Goal: Task Accomplishment & Management: Manage account settings

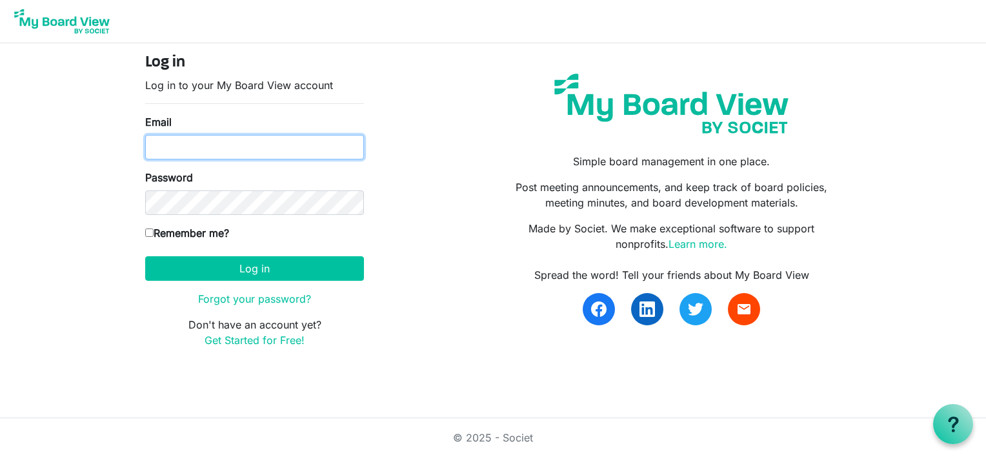
click at [174, 147] on input "Email" at bounding box center [254, 147] width 219 height 25
type input "lynnmkeays@yahoo.com"
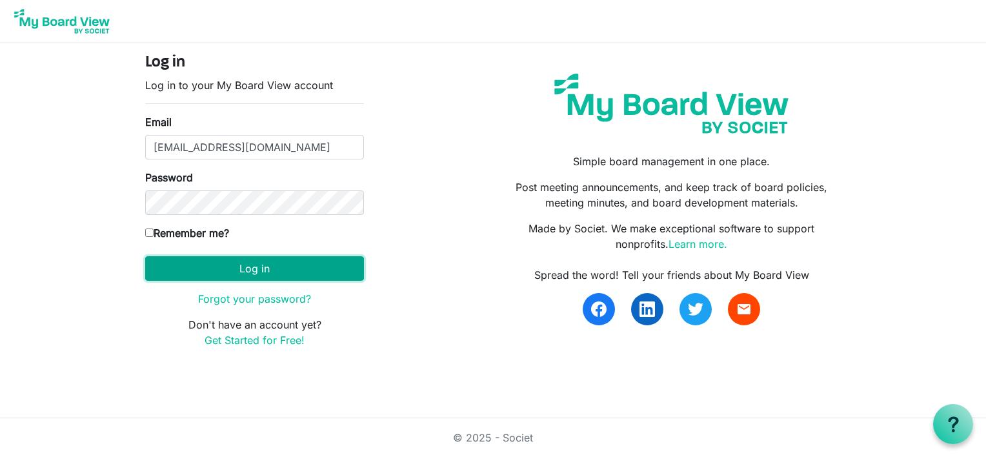
click at [203, 268] on button "Log in" at bounding box center [254, 268] width 219 height 25
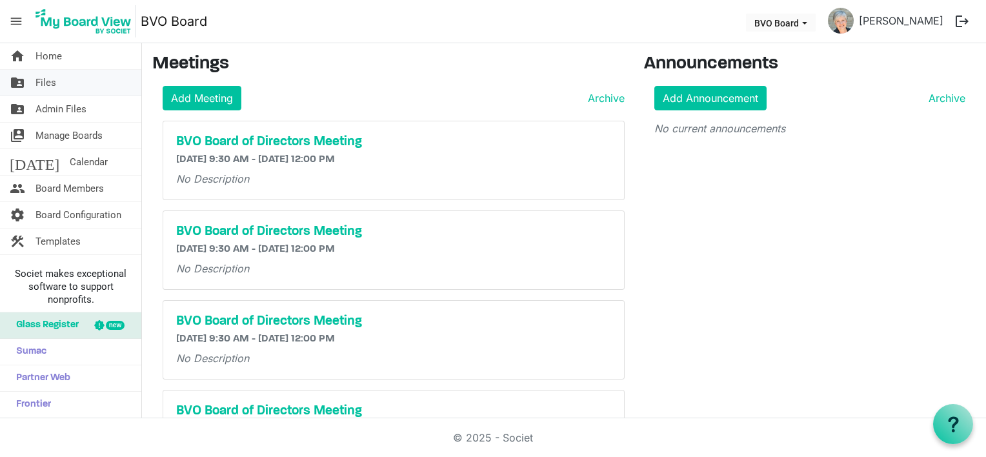
click at [54, 84] on span "Files" at bounding box center [45, 83] width 21 height 26
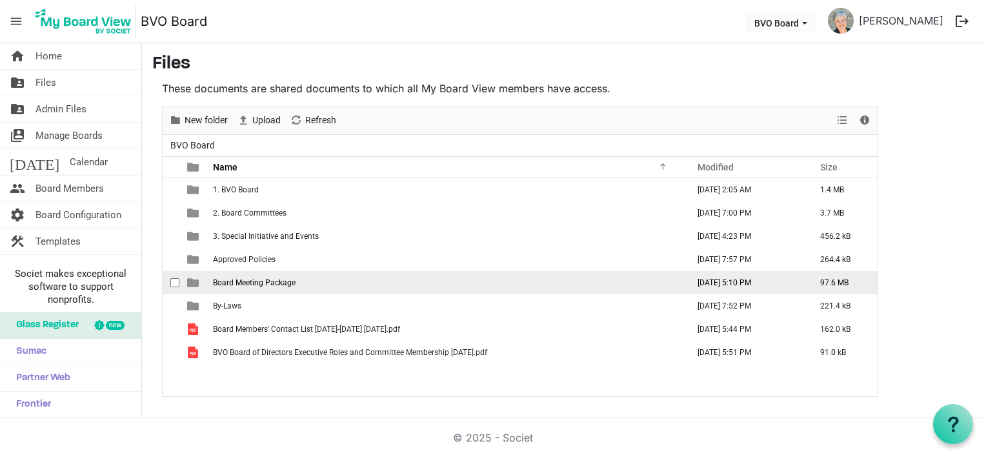
click at [267, 286] on td "Board Meeting Package" at bounding box center [446, 282] width 475 height 23
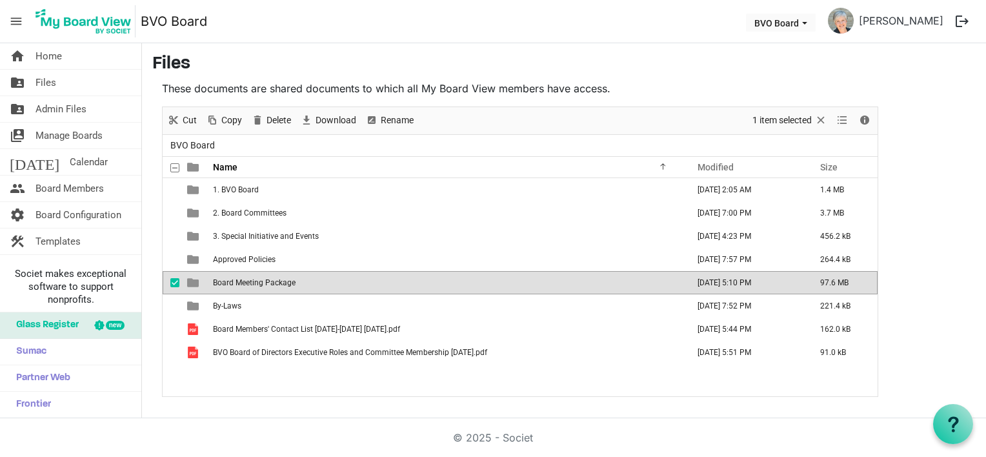
click at [267, 286] on td "Board Meeting Package" at bounding box center [446, 282] width 475 height 23
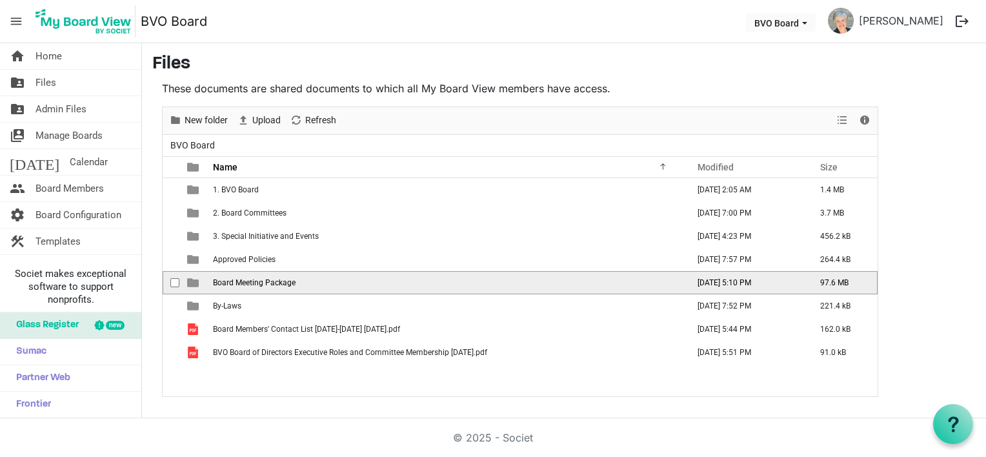
click at [267, 286] on td "Board Meeting Package" at bounding box center [446, 282] width 475 height 23
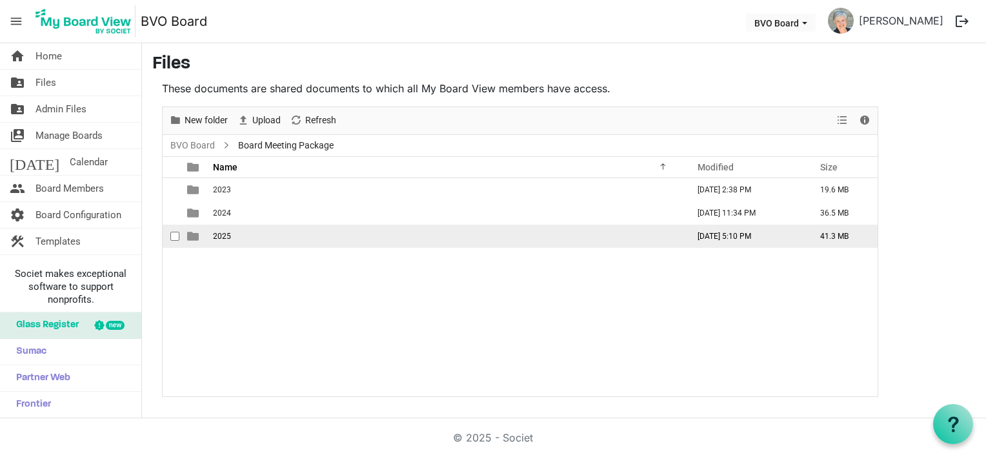
click at [225, 235] on span "2025" at bounding box center [222, 236] width 18 height 9
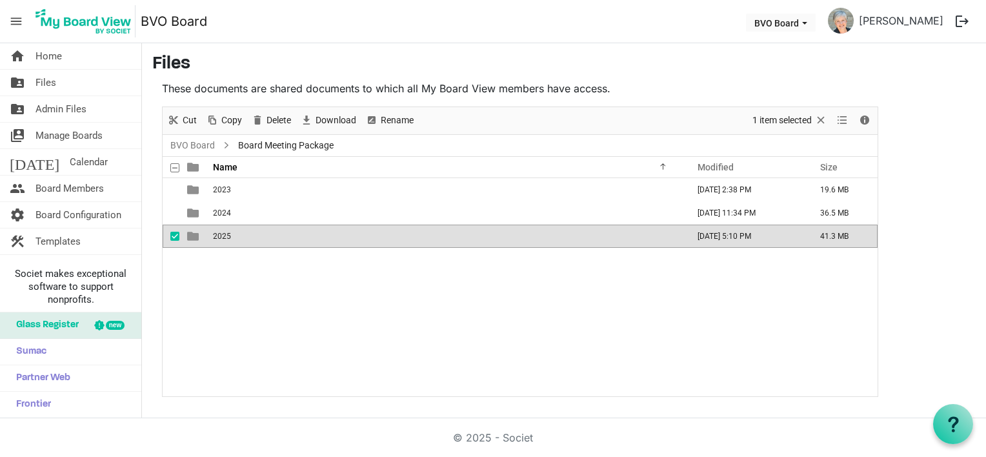
click at [225, 235] on span "2025" at bounding box center [222, 236] width 18 height 9
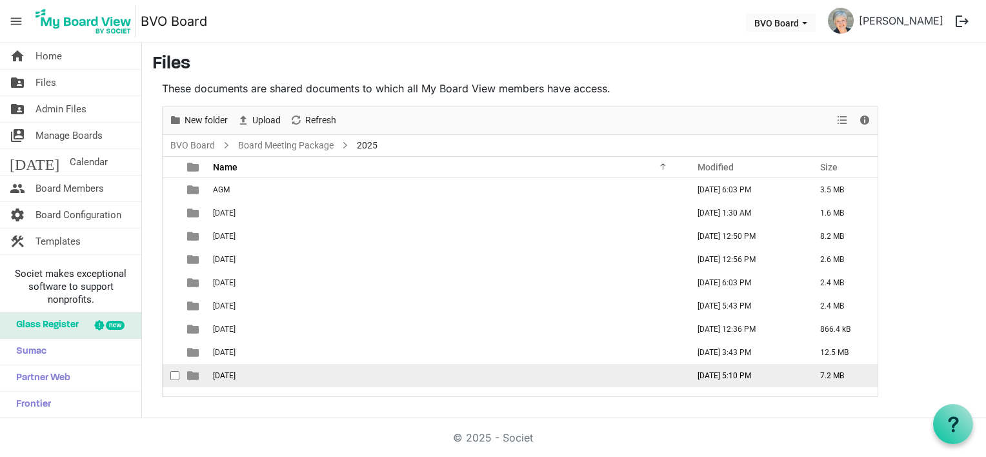
click at [234, 372] on span "September 25, 2025" at bounding box center [224, 375] width 23 height 9
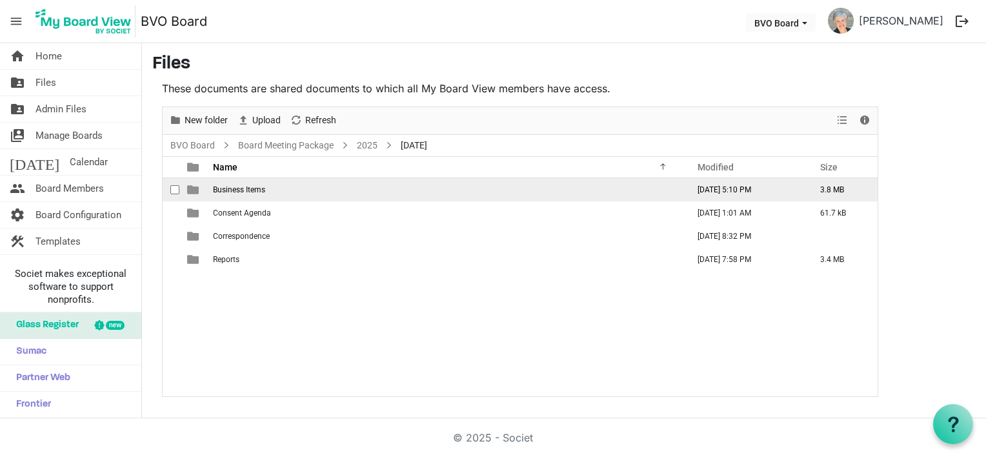
click at [234, 185] on span "Business Items" at bounding box center [239, 189] width 52 height 9
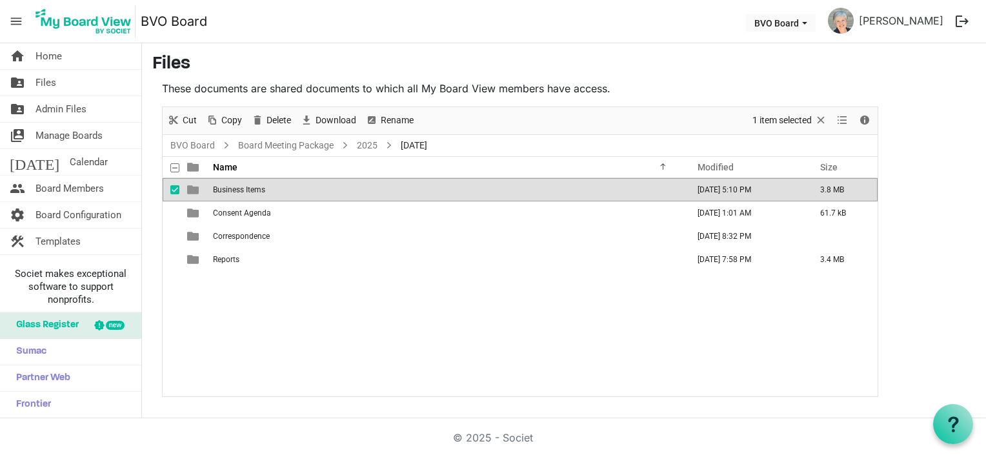
click at [234, 185] on span "Business Items" at bounding box center [239, 189] width 52 height 9
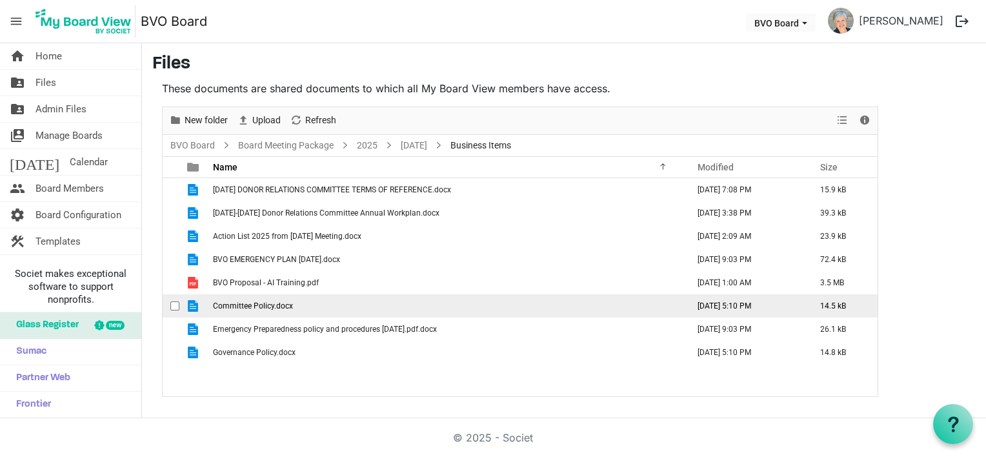
click at [258, 304] on span "Committee Policy.docx" at bounding box center [253, 305] width 80 height 9
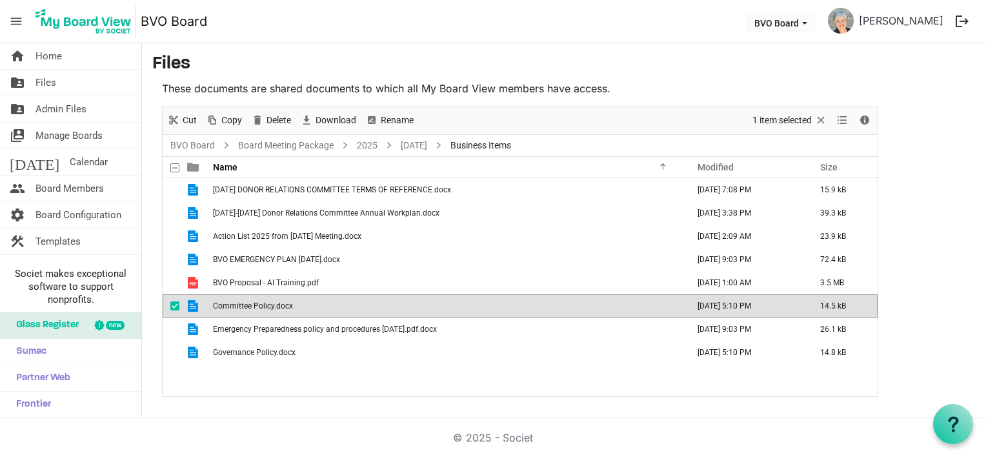
click at [258, 304] on span "Committee Policy.docx" at bounding box center [253, 305] width 80 height 9
click at [414, 142] on link "September 25, 2025" at bounding box center [414, 145] width 32 height 16
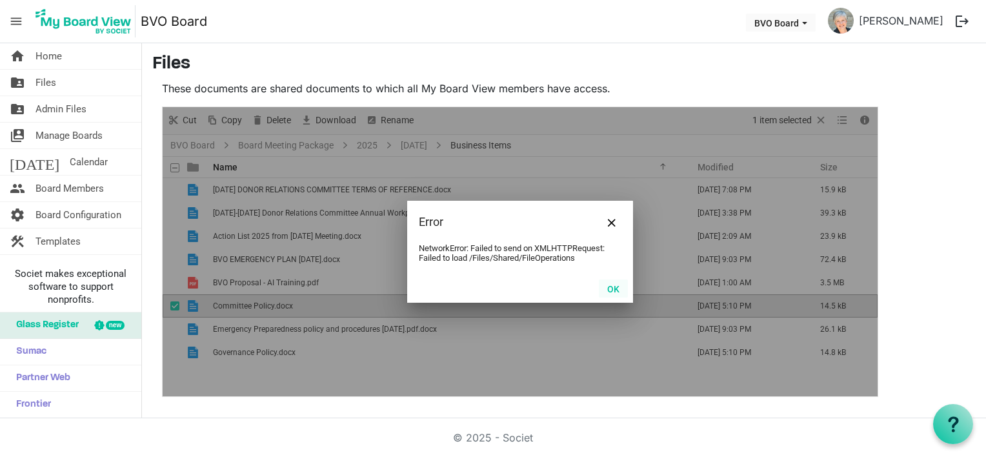
click at [614, 289] on button "OK" at bounding box center [613, 288] width 29 height 18
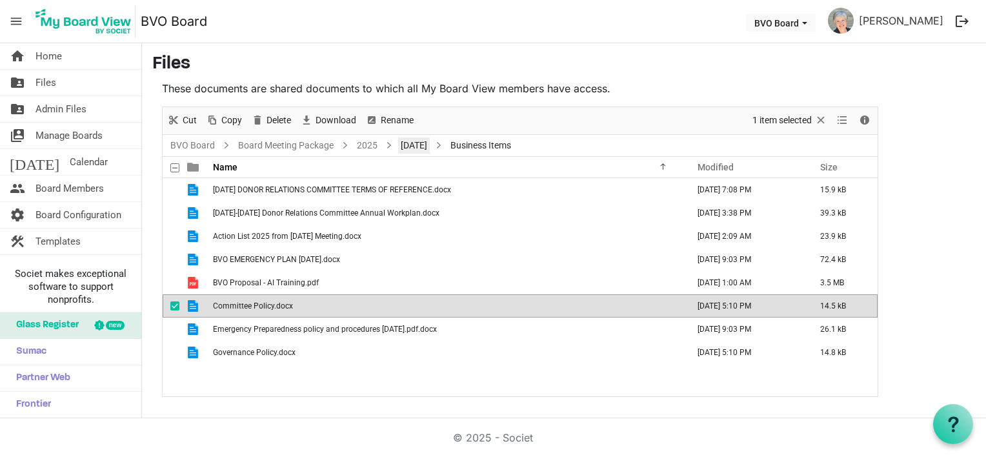
click at [428, 145] on link "September 25, 2025" at bounding box center [414, 145] width 32 height 16
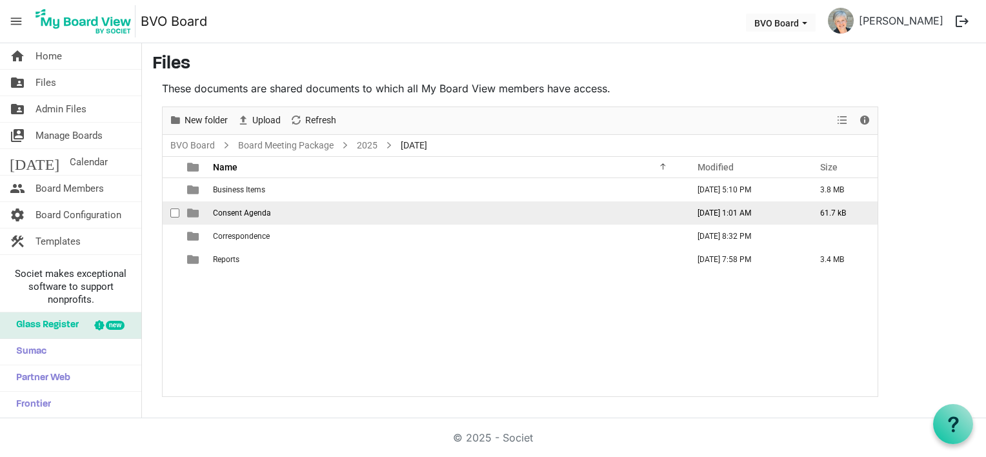
click at [234, 213] on span "Consent Agenda" at bounding box center [242, 212] width 58 height 9
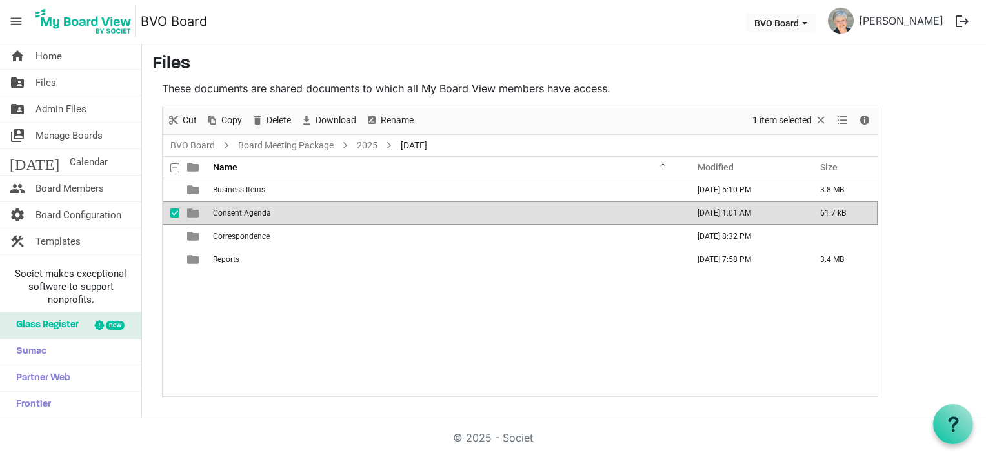
click at [234, 213] on span "Consent Agenda" at bounding box center [242, 212] width 58 height 9
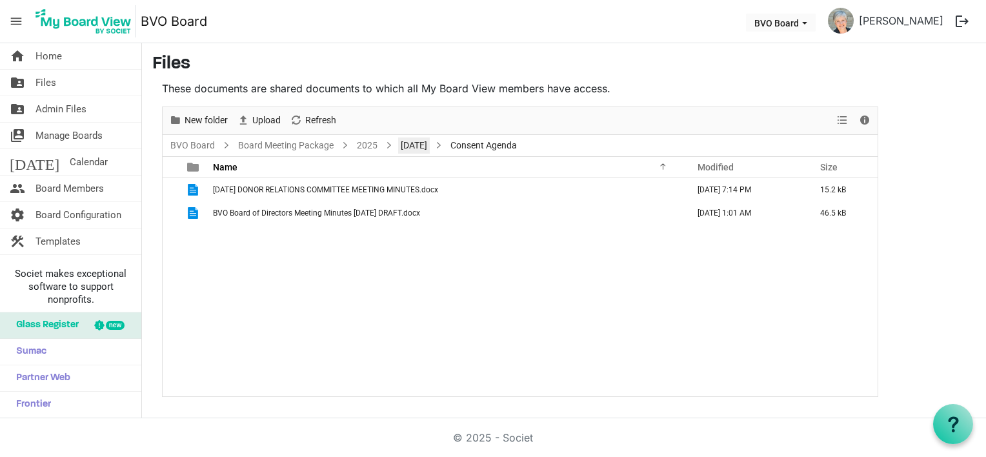
click at [426, 145] on link "September 25, 2025" at bounding box center [414, 145] width 32 height 16
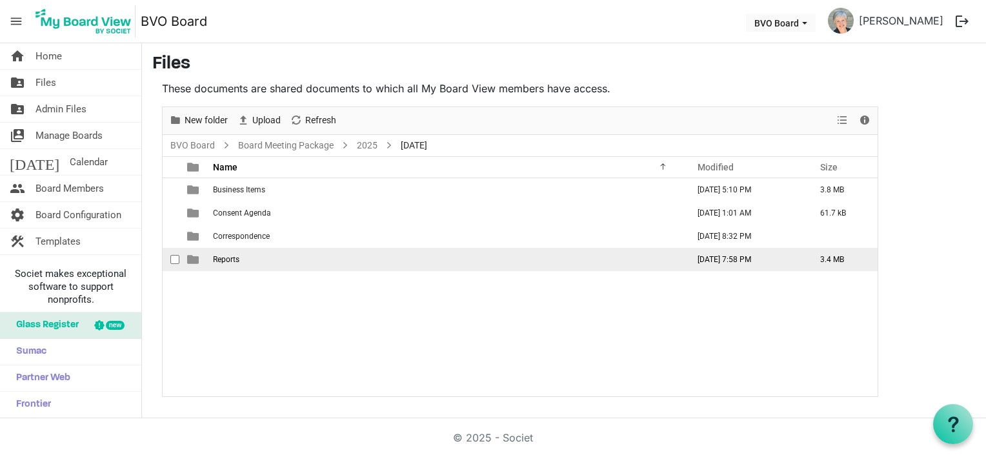
click at [225, 259] on span "Reports" at bounding box center [226, 259] width 26 height 9
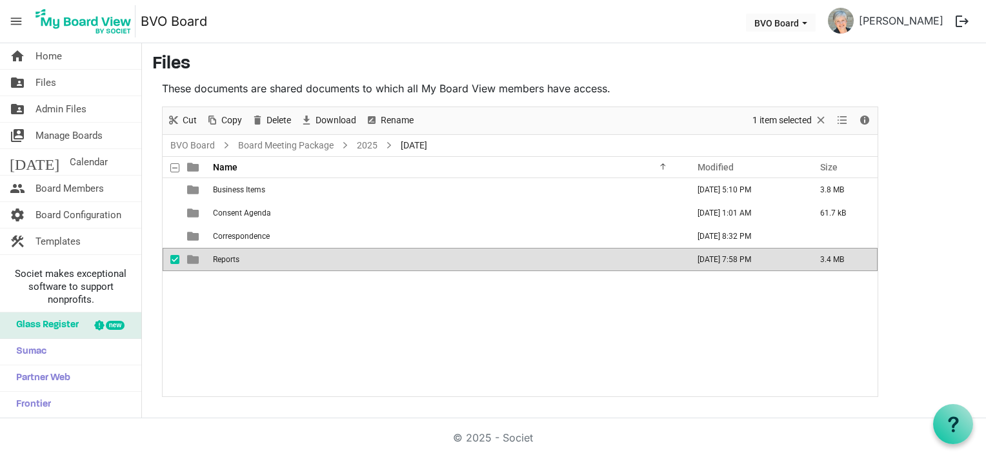
click at [225, 259] on span "Reports" at bounding box center [226, 259] width 26 height 9
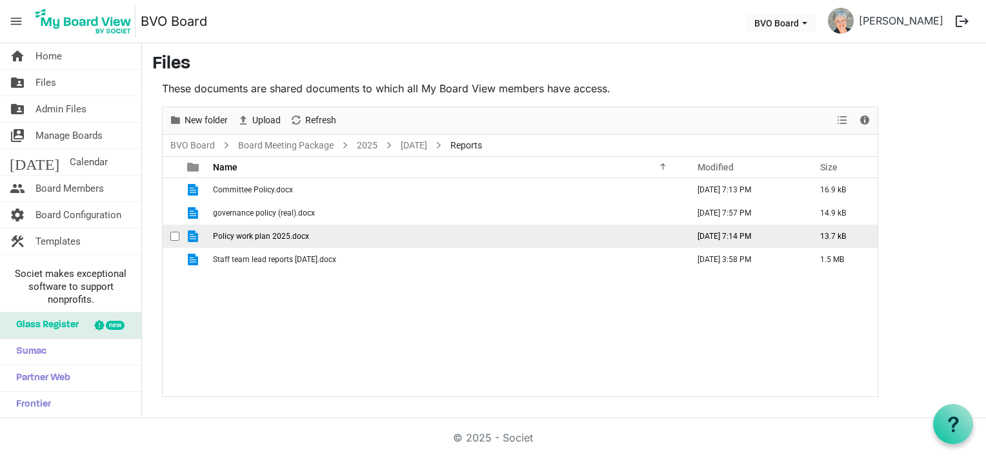
click at [281, 234] on span "Policy work plan 2025.docx" at bounding box center [261, 236] width 96 height 9
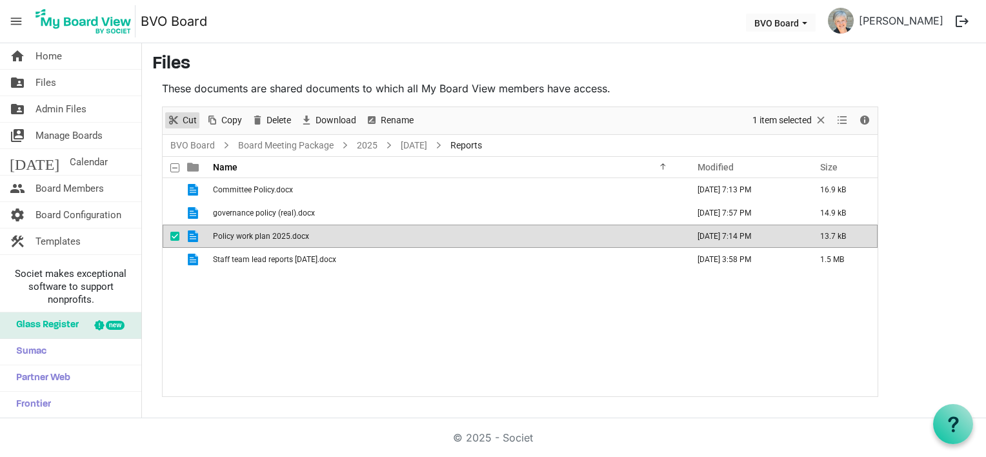
click at [185, 118] on span "Cut" at bounding box center [189, 120] width 17 height 16
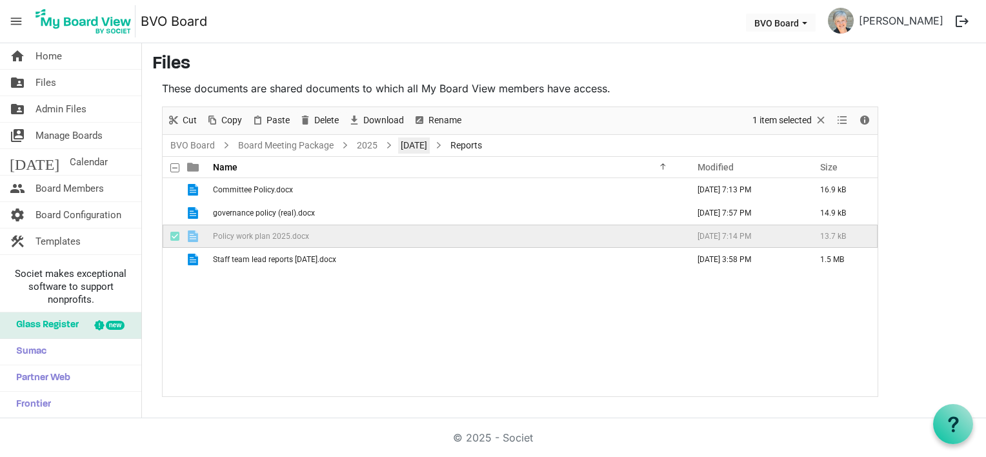
click at [414, 144] on link "September 25, 2025" at bounding box center [414, 145] width 32 height 16
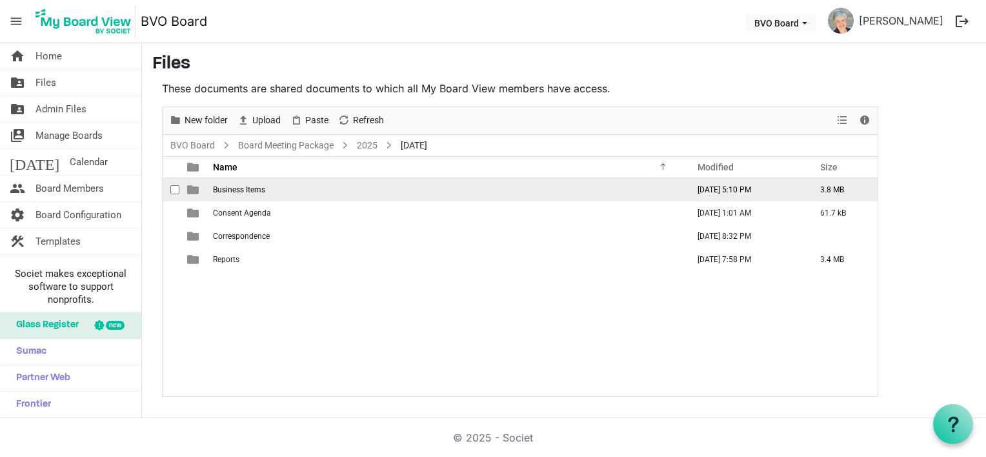
click at [250, 188] on span "Business Items" at bounding box center [239, 189] width 52 height 9
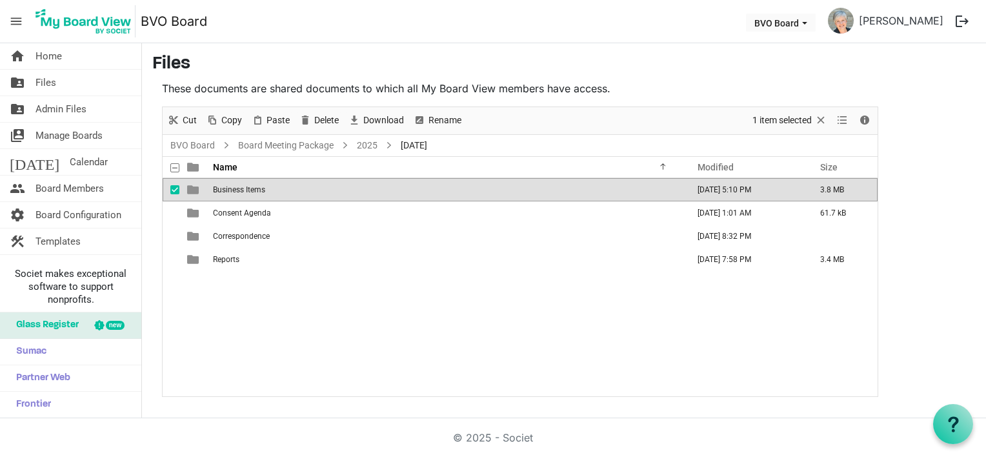
click at [250, 188] on span "Business Items" at bounding box center [239, 189] width 52 height 9
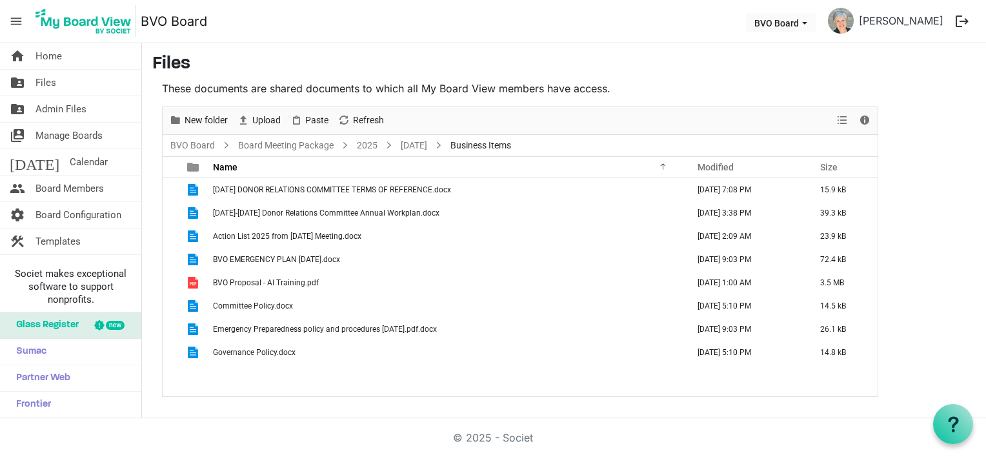
click at [256, 369] on div "2025 SEPTEMBER DONOR RELATIONS COMMITTEE TERMS OF REFERENCE.docx September 12, …" at bounding box center [520, 287] width 715 height 218
click at [319, 117] on span "Paste" at bounding box center [317, 120] width 26 height 16
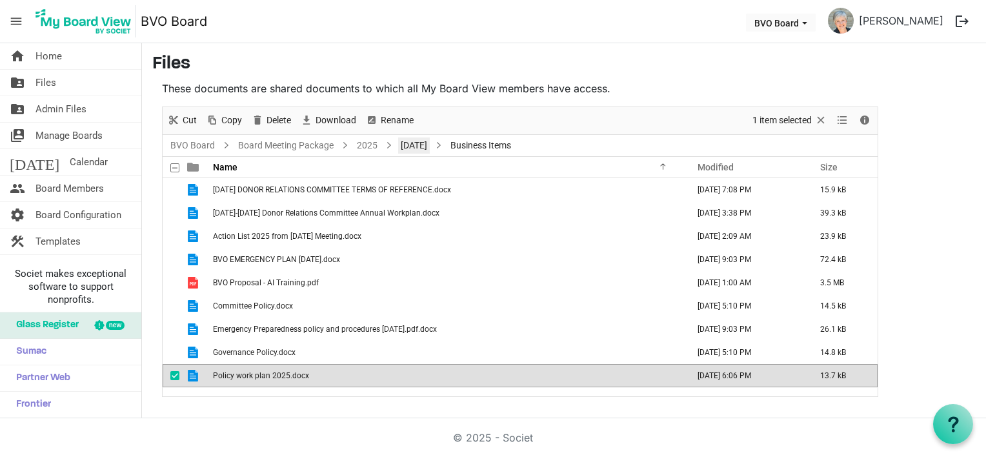
click at [410, 145] on link "September 25, 2025" at bounding box center [414, 145] width 32 height 16
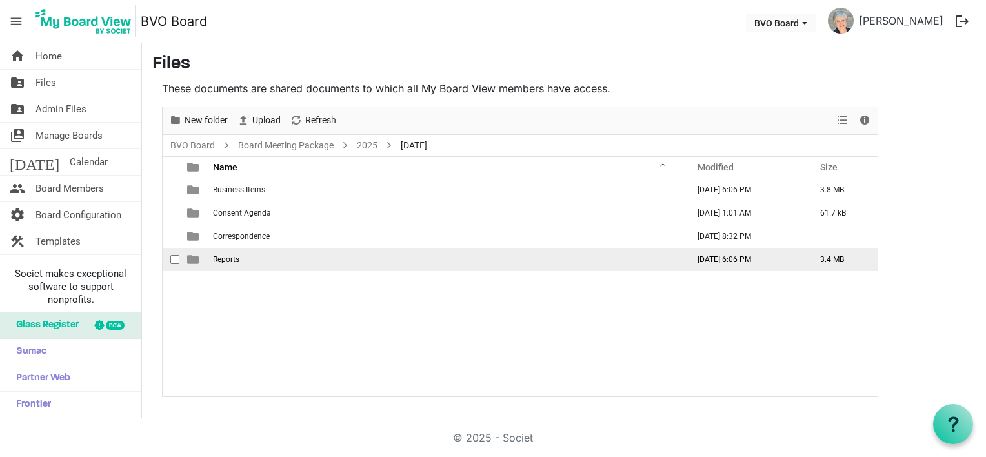
click at [242, 257] on td "Reports" at bounding box center [446, 259] width 475 height 23
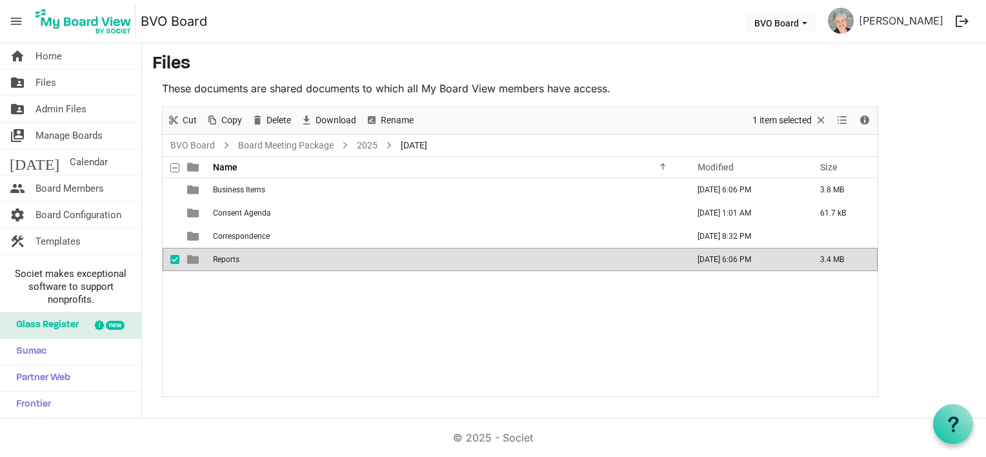
click at [242, 257] on td "Reports" at bounding box center [446, 259] width 475 height 23
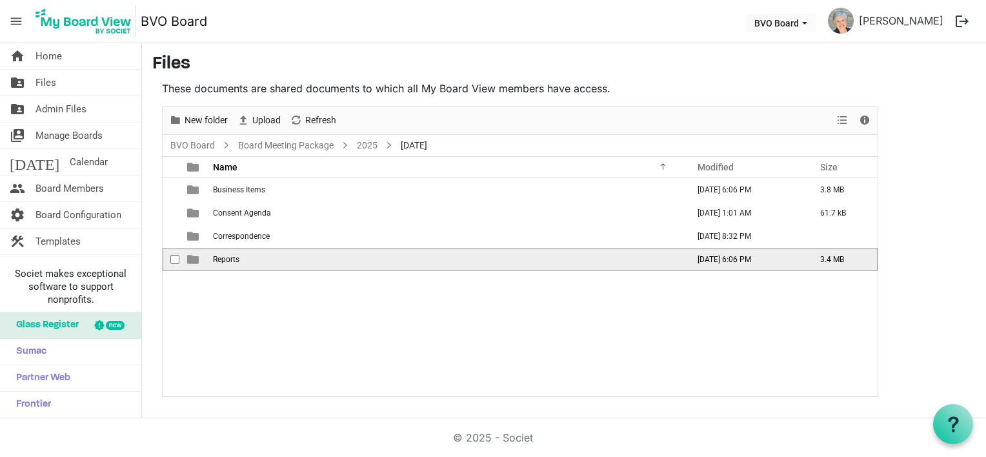
click at [242, 257] on td "Reports" at bounding box center [446, 259] width 475 height 23
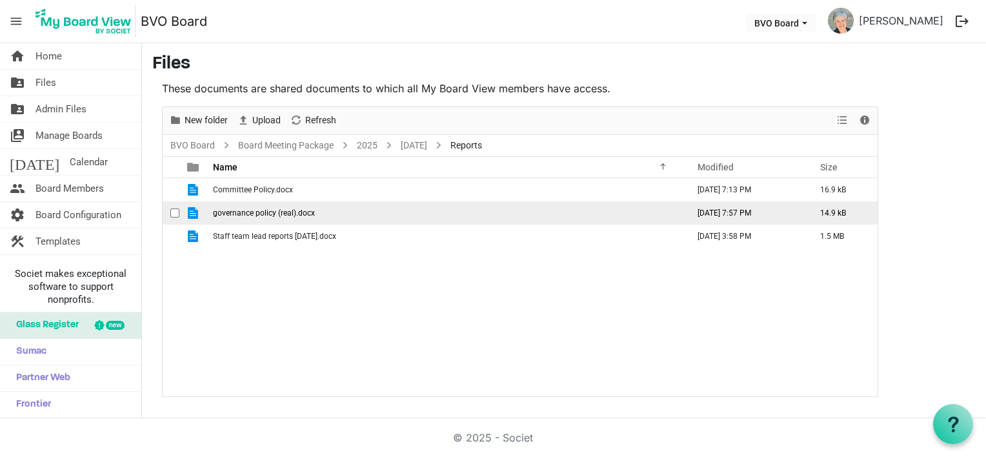
click at [259, 215] on span "governance policy (real).docx" at bounding box center [264, 212] width 102 height 9
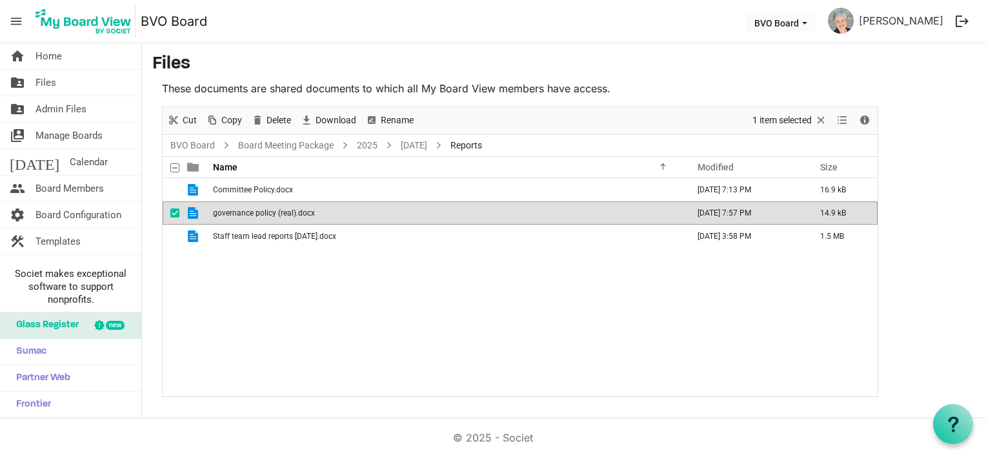
click at [259, 215] on span "governance policy (real).docx" at bounding box center [264, 212] width 102 height 9
click at [278, 121] on span "Delete" at bounding box center [278, 120] width 27 height 16
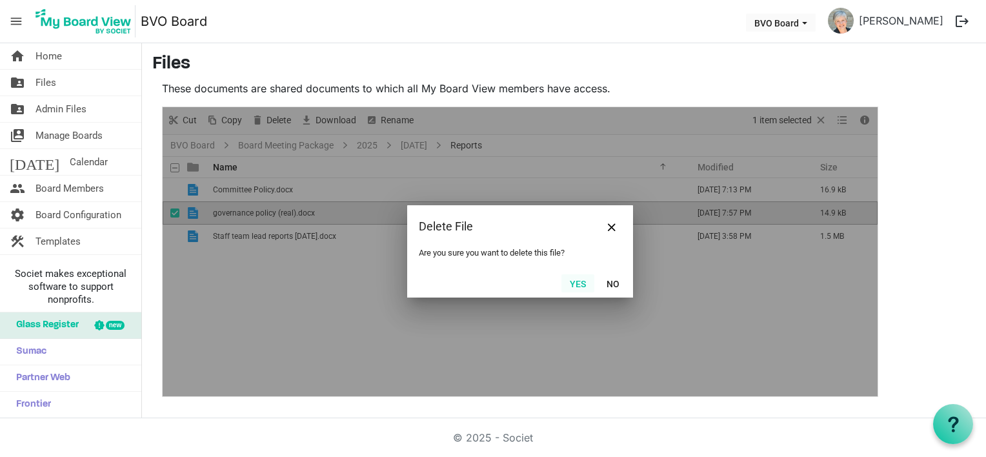
click at [585, 285] on button "Yes" at bounding box center [577, 283] width 33 height 18
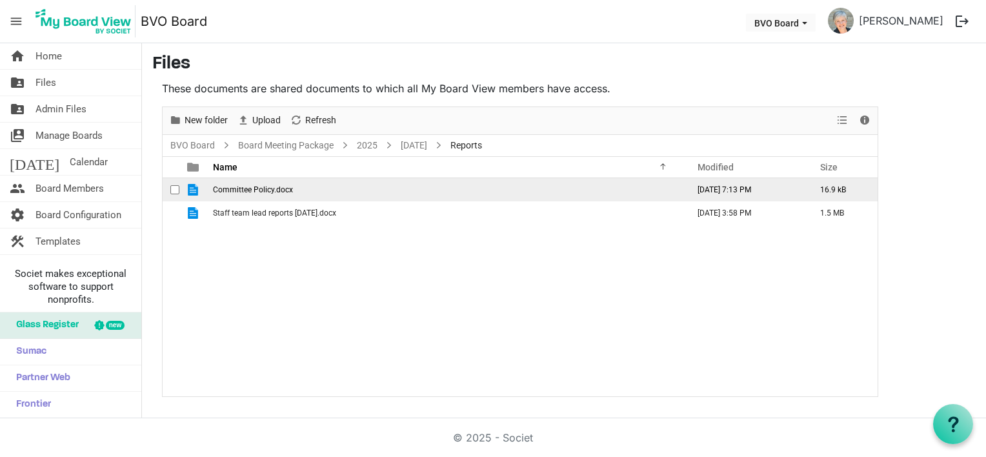
click at [258, 191] on span "Committee Policy.docx" at bounding box center [253, 189] width 80 height 9
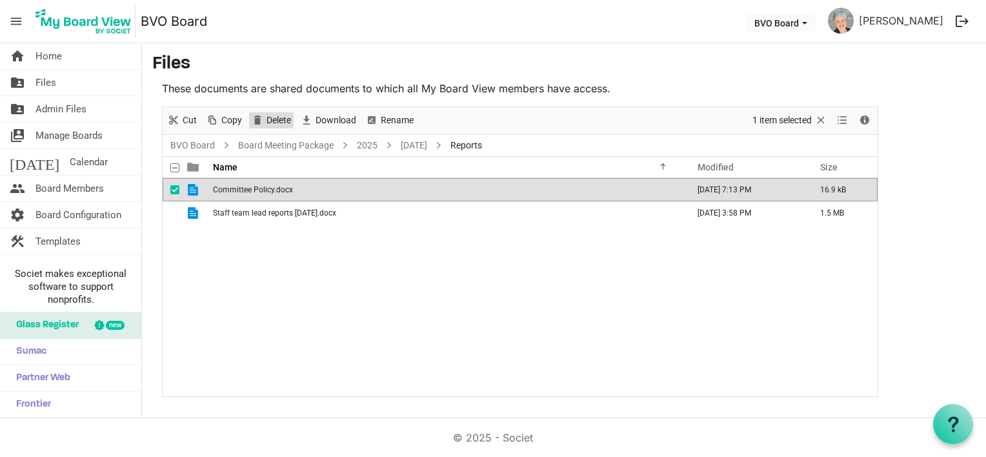
click at [281, 117] on span "Delete" at bounding box center [278, 120] width 27 height 16
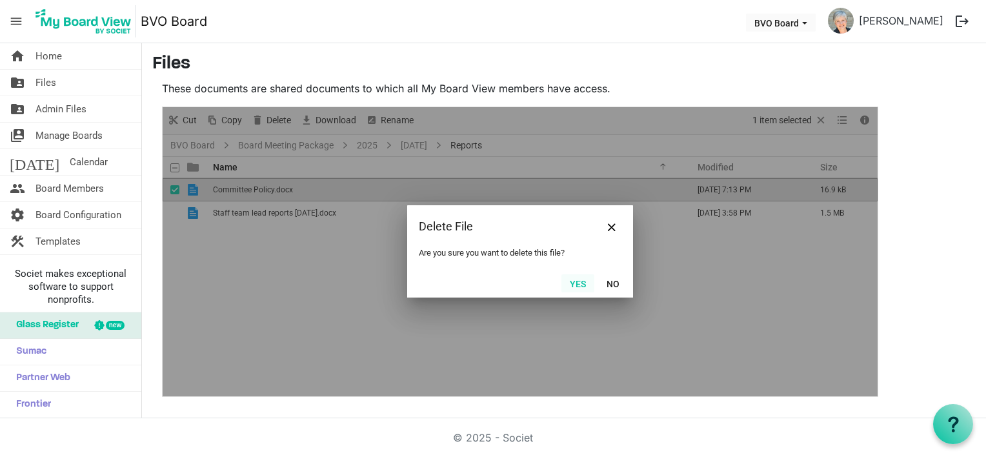
click at [574, 285] on button "Yes" at bounding box center [577, 283] width 33 height 18
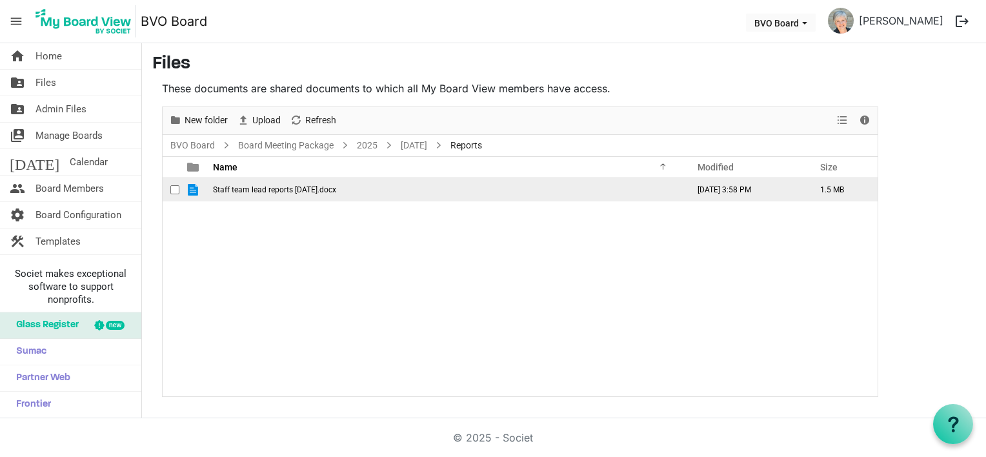
click at [251, 190] on span "Staff team lead reports September 2025.docx" at bounding box center [274, 189] width 123 height 9
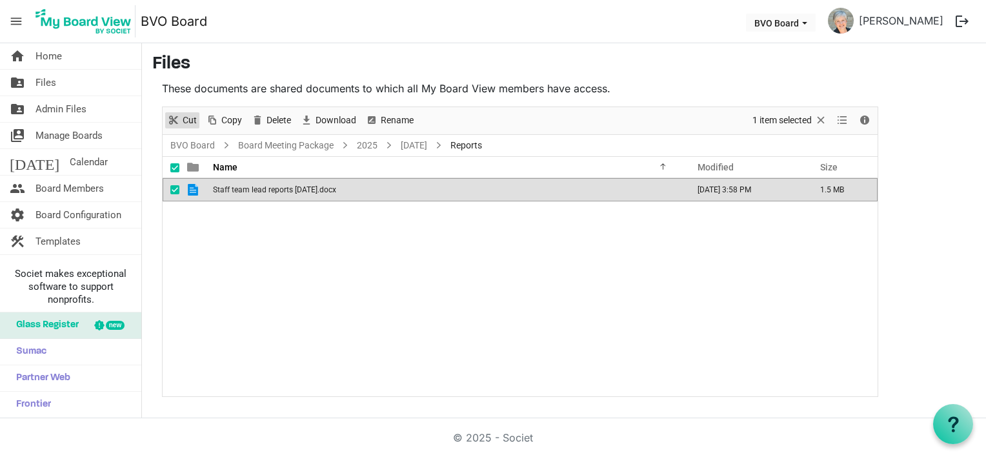
click at [180, 116] on span "Cut" at bounding box center [173, 120] width 15 height 16
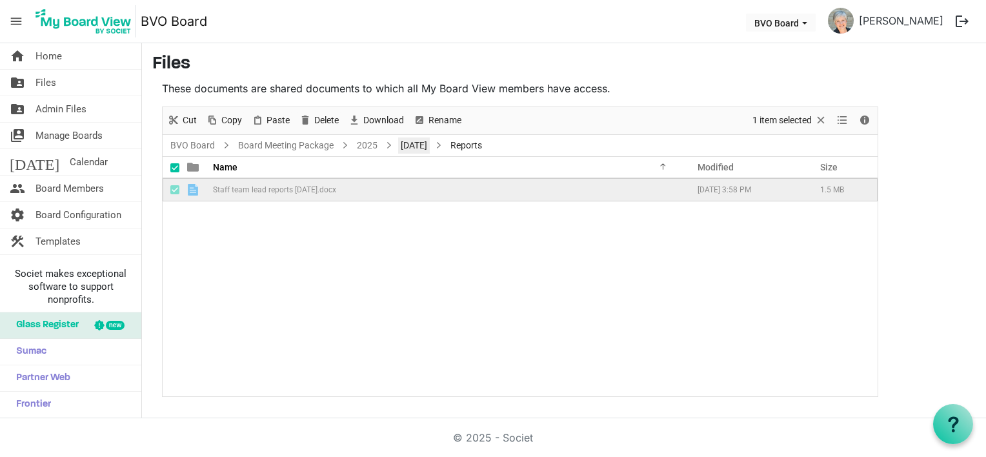
click at [428, 142] on link "September 25, 2025" at bounding box center [414, 145] width 32 height 16
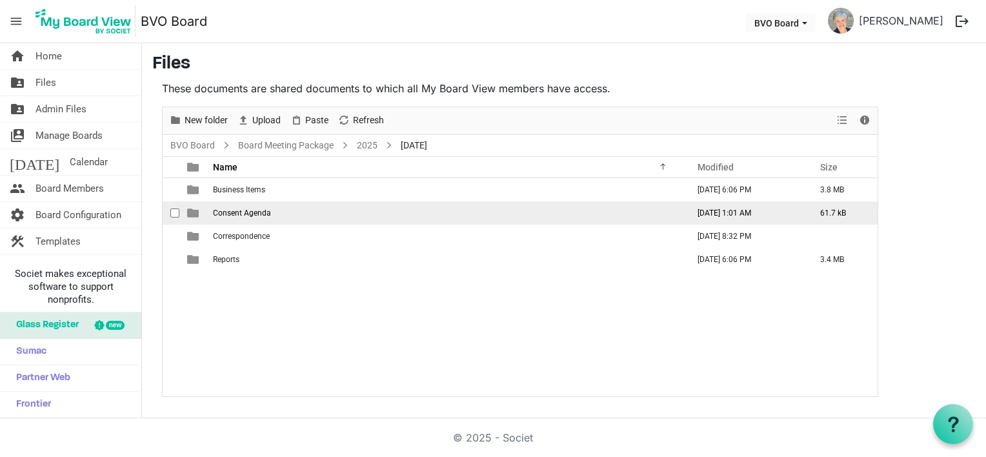
click at [223, 212] on span "Consent Agenda" at bounding box center [242, 212] width 58 height 9
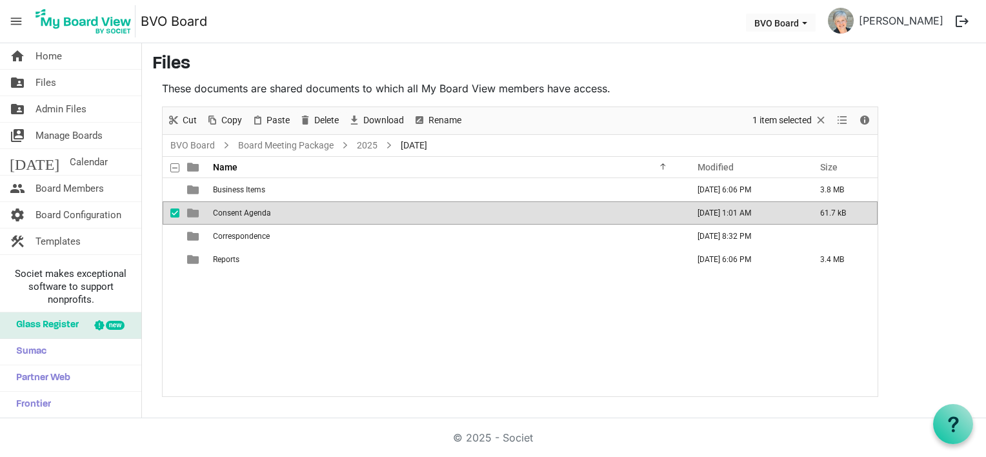
click at [223, 212] on span "Consent Agenda" at bounding box center [242, 212] width 58 height 9
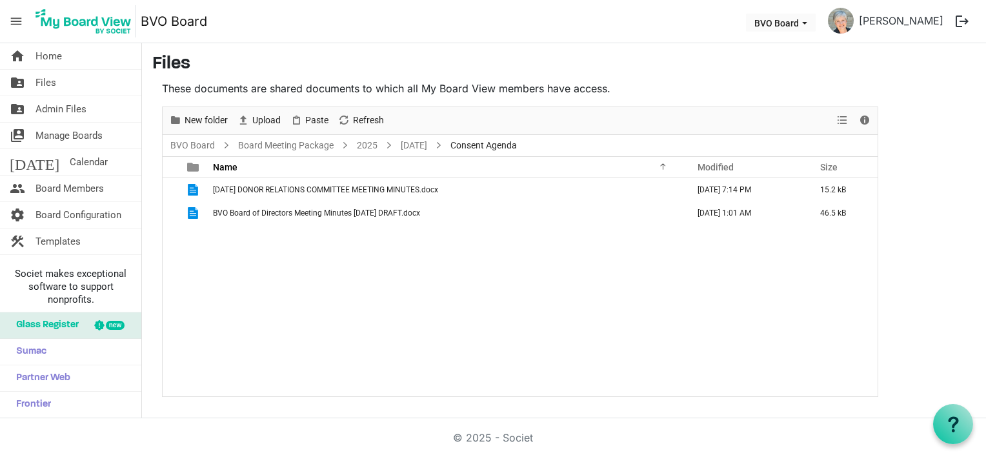
click at [222, 241] on div "2025 SEPT 12 DONOR RELATIONS COMMITTEE MEETING MINUTES.docx September 12, 2025 …" at bounding box center [520, 287] width 715 height 218
click at [310, 117] on span "Paste" at bounding box center [317, 120] width 26 height 16
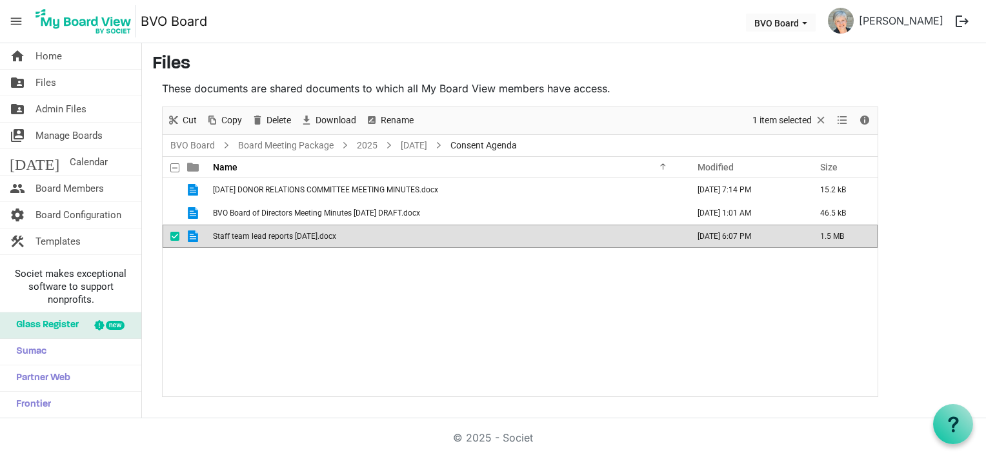
click at [352, 338] on div "2025 SEPT 12 DONOR RELATIONS COMMITTEE MEETING MINUTES.docx September 12, 2025 …" at bounding box center [520, 287] width 715 height 218
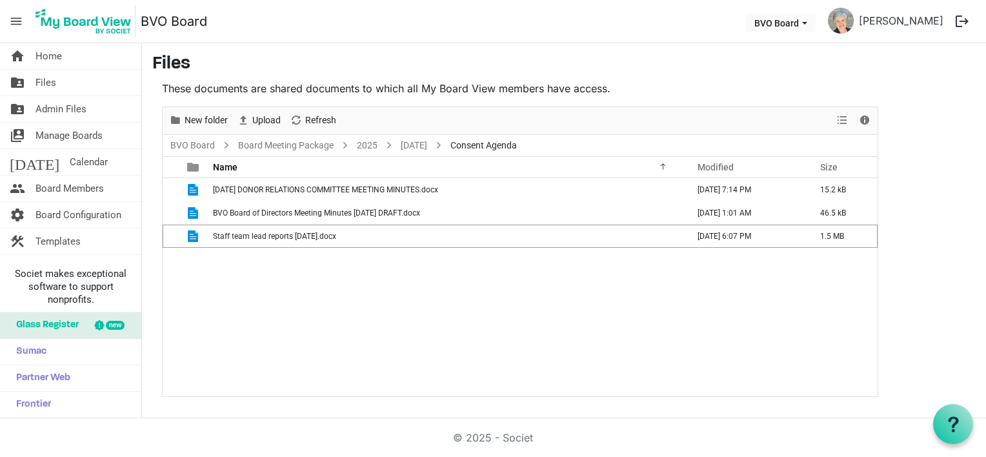
click at [216, 330] on div "2025 SEPT 12 DONOR RELATIONS COMMITTEE MEETING MINUTES.docx September 12, 2025 …" at bounding box center [520, 287] width 715 height 218
click at [357, 148] on link "2025" at bounding box center [367, 145] width 26 height 16
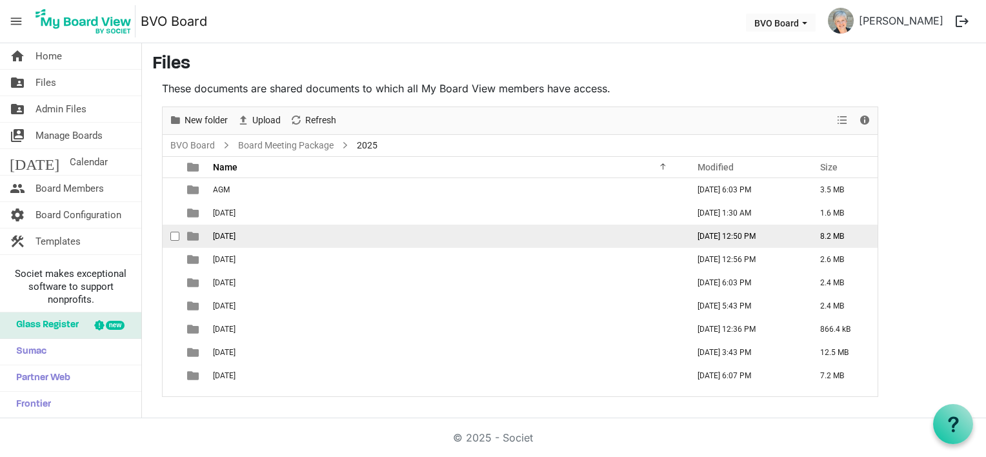
click at [236, 239] on span "August 28, 2025" at bounding box center [224, 236] width 23 height 9
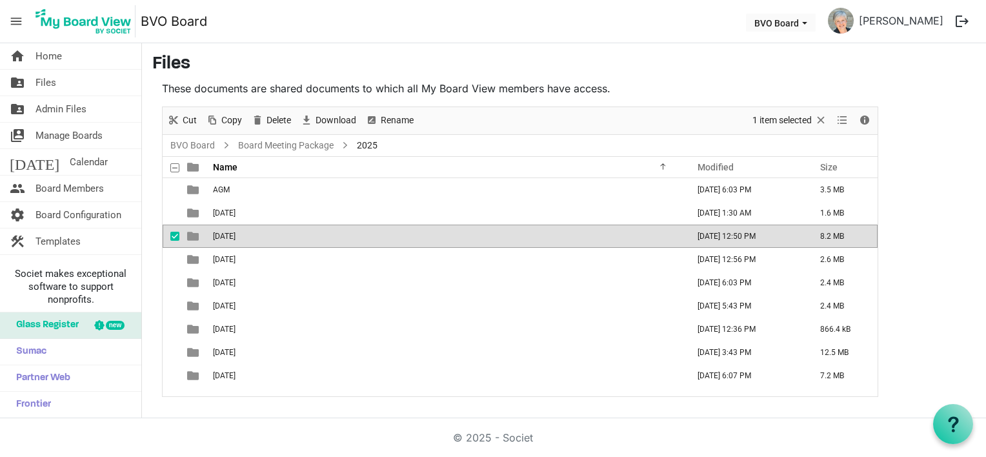
click at [236, 239] on span "August 28, 2025" at bounding box center [224, 236] width 23 height 9
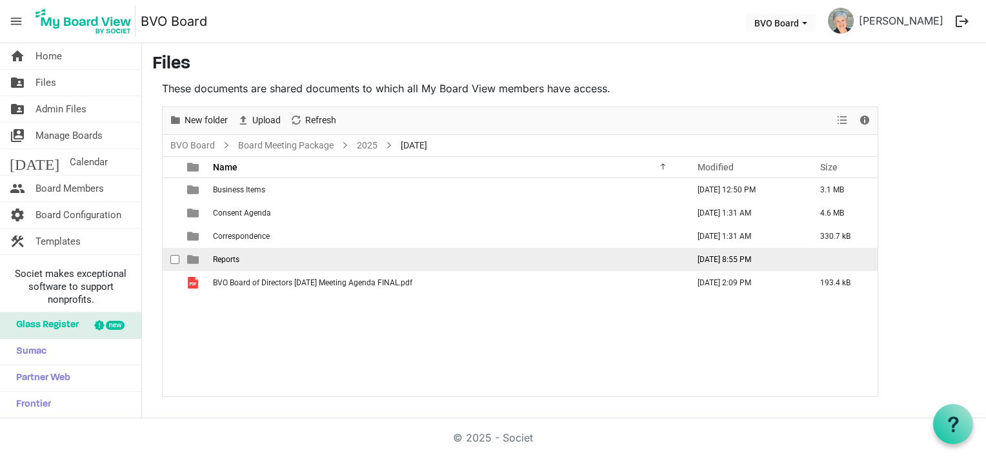
click at [237, 259] on span "Reports" at bounding box center [226, 259] width 26 height 9
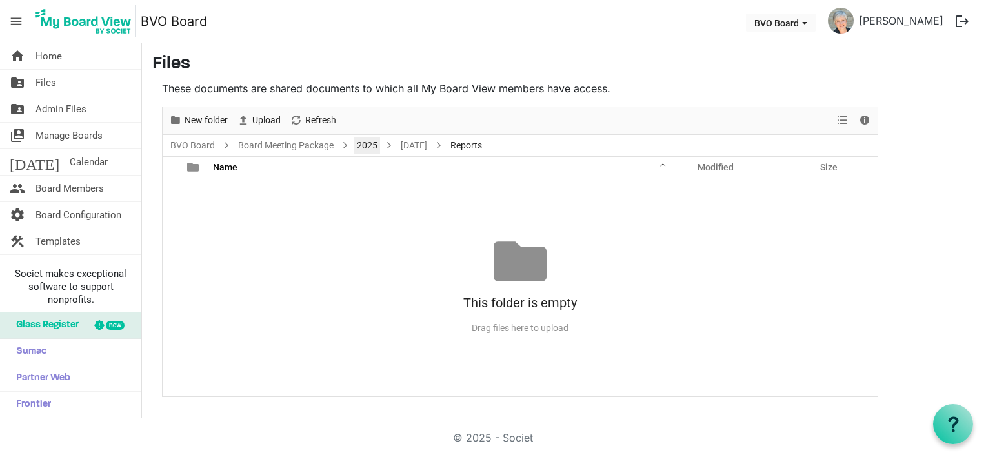
click at [366, 147] on link "2025" at bounding box center [367, 145] width 26 height 16
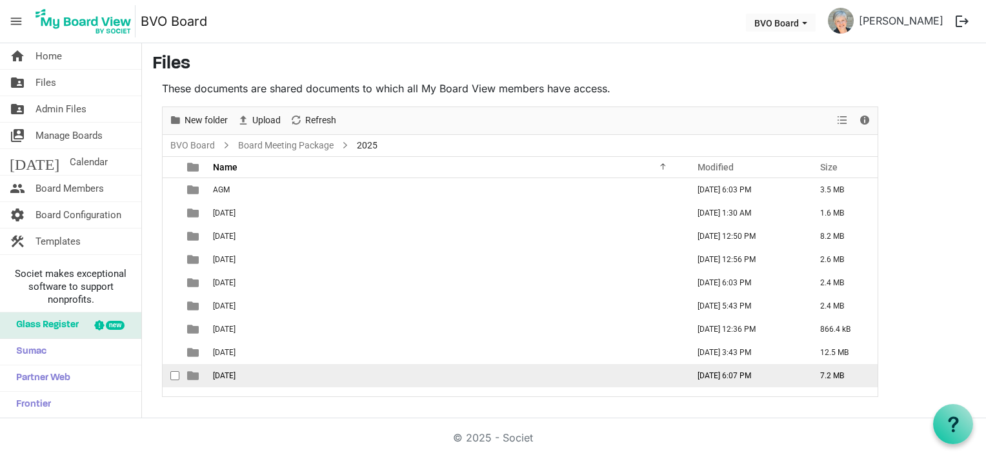
click at [236, 374] on span "September 25, 2025" at bounding box center [224, 375] width 23 height 9
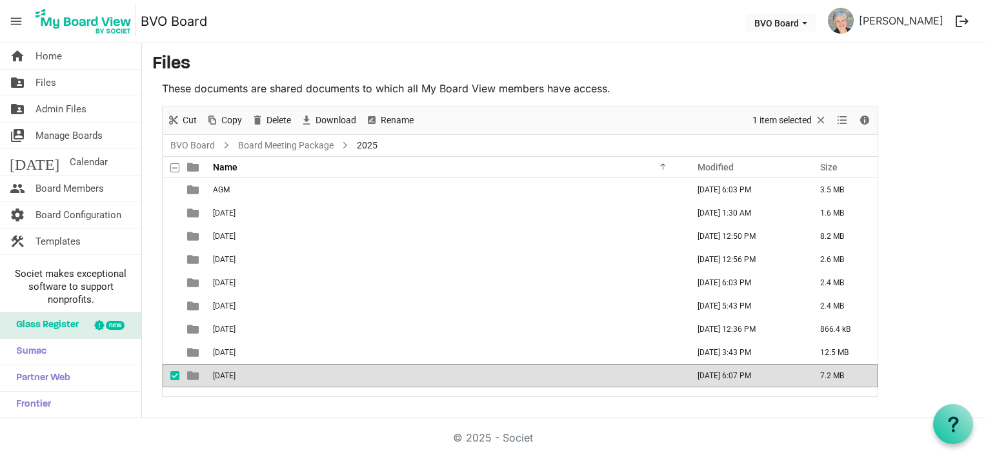
click at [236, 374] on span "September 25, 2025" at bounding box center [224, 375] width 23 height 9
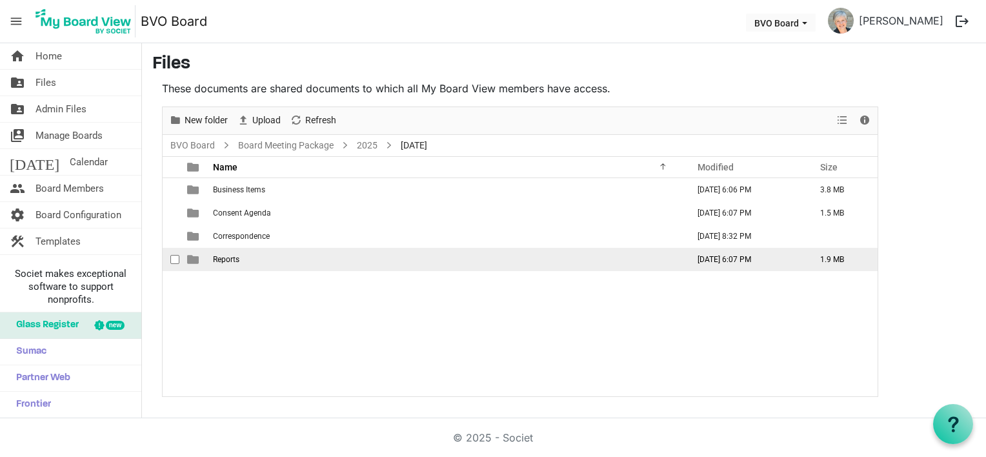
click at [235, 262] on span "Reports" at bounding box center [226, 259] width 26 height 9
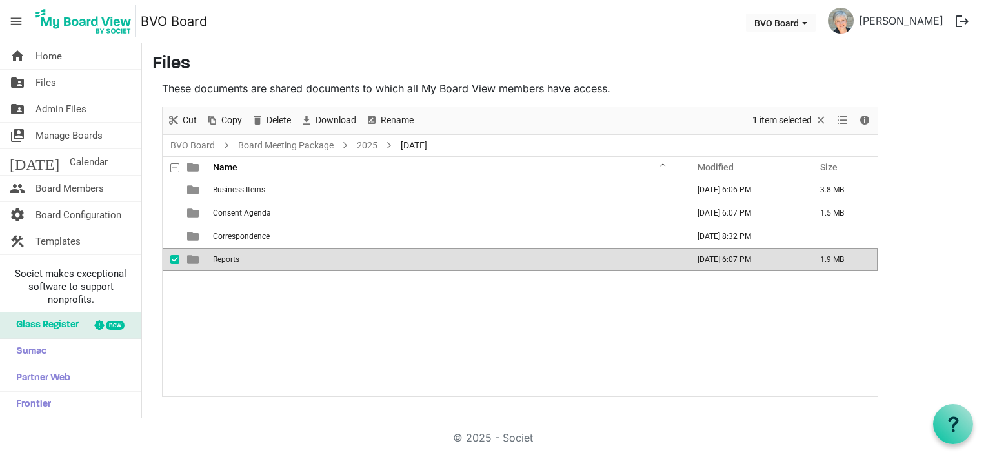
click at [234, 297] on div "Business Items September 20, 2025 6:06 PM 3.8 MB Consent Agenda September 20, 2…" at bounding box center [520, 287] width 715 height 218
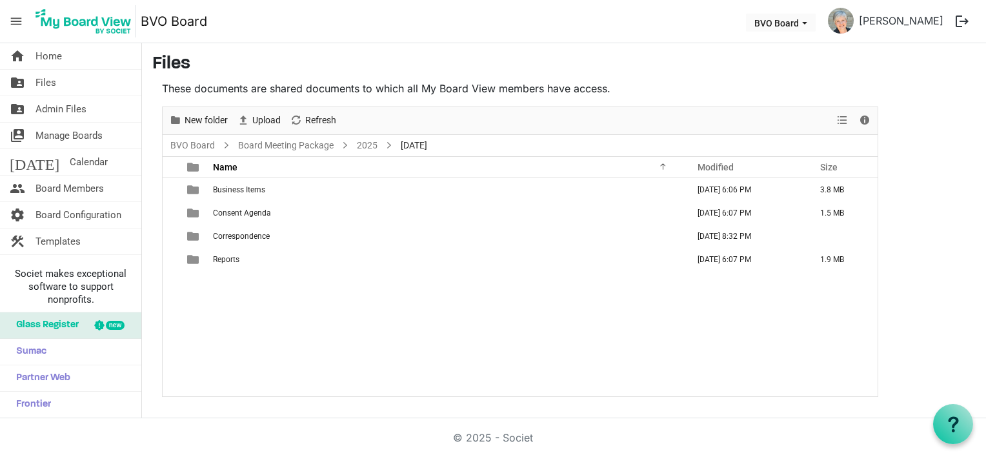
click at [958, 20] on button "logout" at bounding box center [961, 21] width 27 height 27
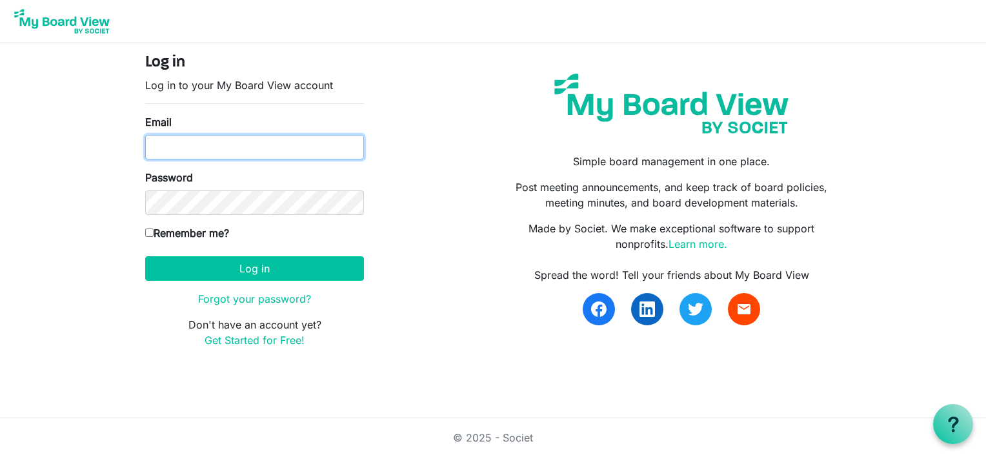
click at [185, 145] on input "Email" at bounding box center [254, 147] width 219 height 25
type input "[EMAIL_ADDRESS][DOMAIN_NAME]"
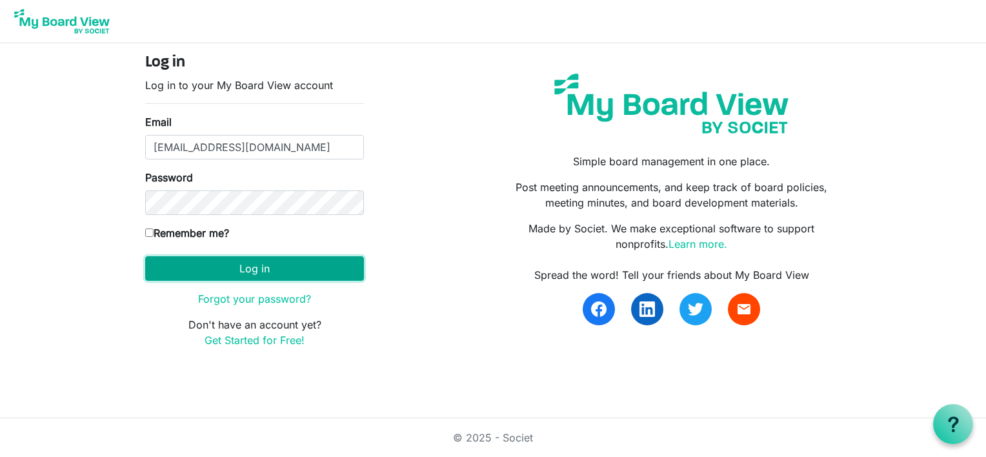
click at [286, 263] on button "Log in" at bounding box center [254, 268] width 219 height 25
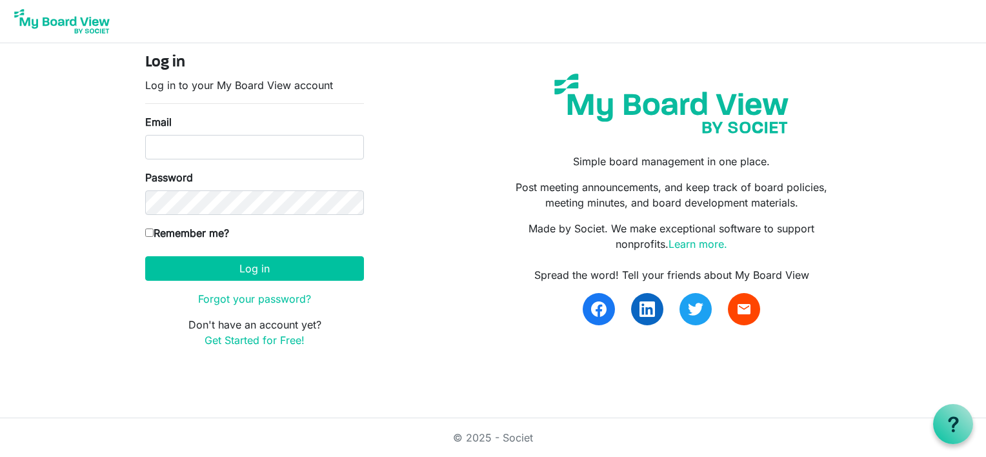
drag, startPoint x: 176, startPoint y: 127, endPoint x: 170, endPoint y: 141, distance: 15.3
click at [176, 128] on div "Email" at bounding box center [254, 136] width 219 height 45
click at [168, 146] on input "Email" at bounding box center [254, 147] width 219 height 25
type input "lynnmkeays@yahoo.com"
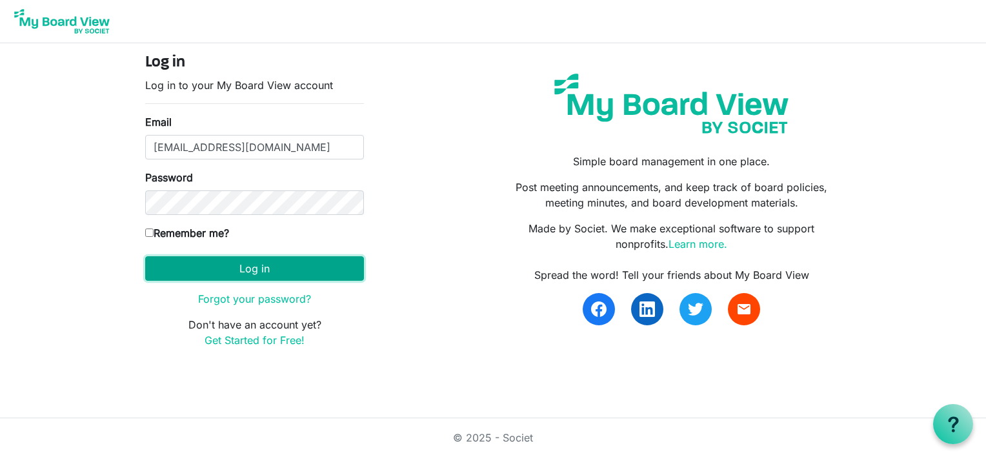
click at [257, 265] on button "Log in" at bounding box center [254, 268] width 219 height 25
click at [257, 269] on button "Log in" at bounding box center [254, 268] width 219 height 25
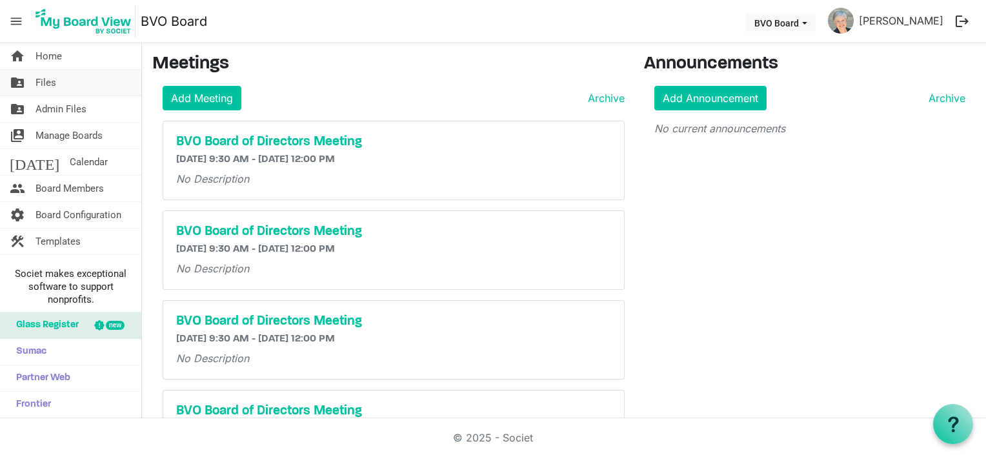
click at [36, 76] on span "Files" at bounding box center [45, 83] width 21 height 26
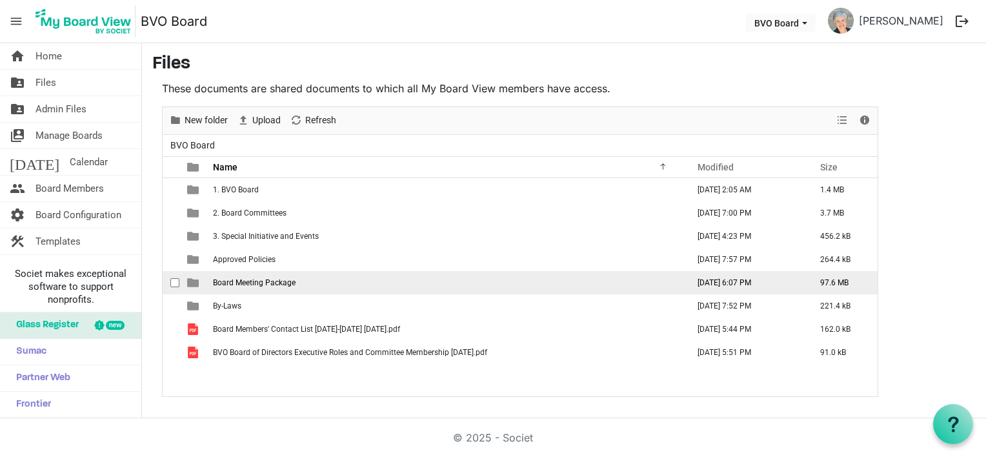
click at [261, 282] on span "Board Meeting Package" at bounding box center [254, 282] width 83 height 9
click at [259, 282] on span "Board Meeting Package" at bounding box center [254, 282] width 83 height 9
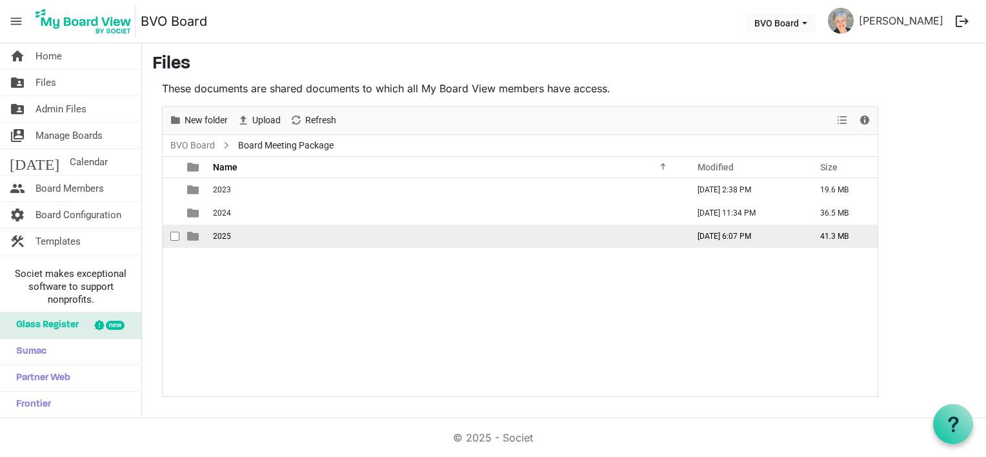
click at [227, 232] on span "2025" at bounding box center [222, 236] width 18 height 9
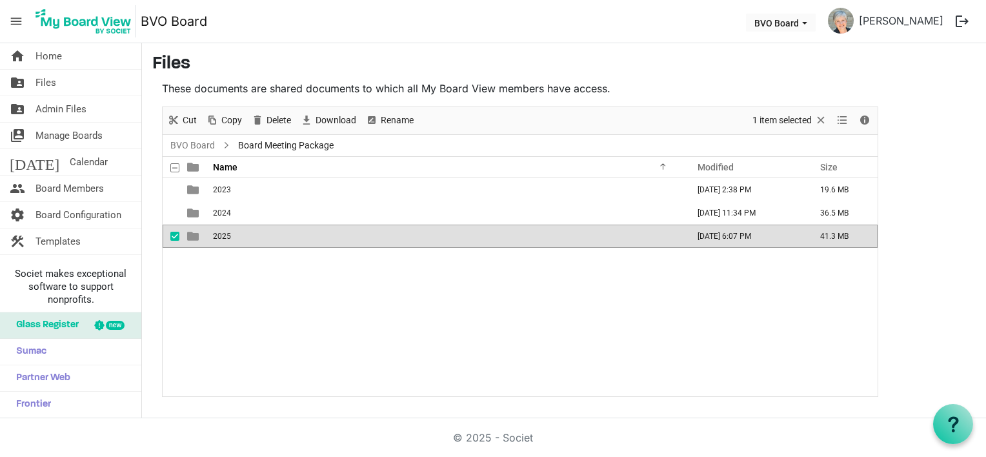
click at [227, 232] on span "2025" at bounding box center [222, 236] width 18 height 9
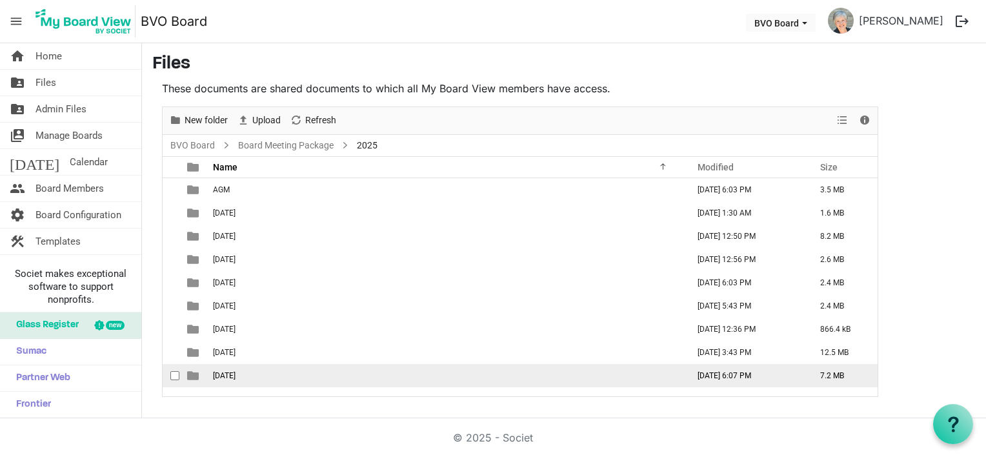
click at [232, 376] on span "September 25, 2025" at bounding box center [224, 375] width 23 height 9
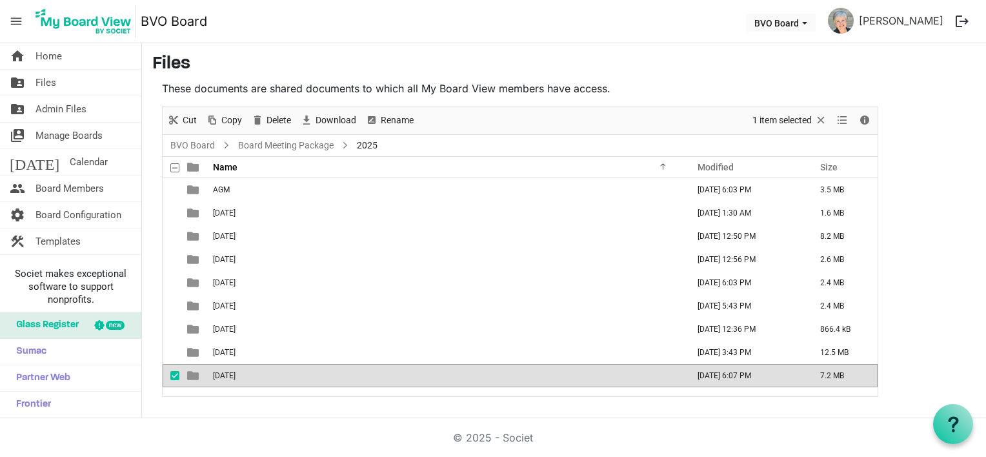
click at [232, 376] on span "September 25, 2025" at bounding box center [224, 375] width 23 height 9
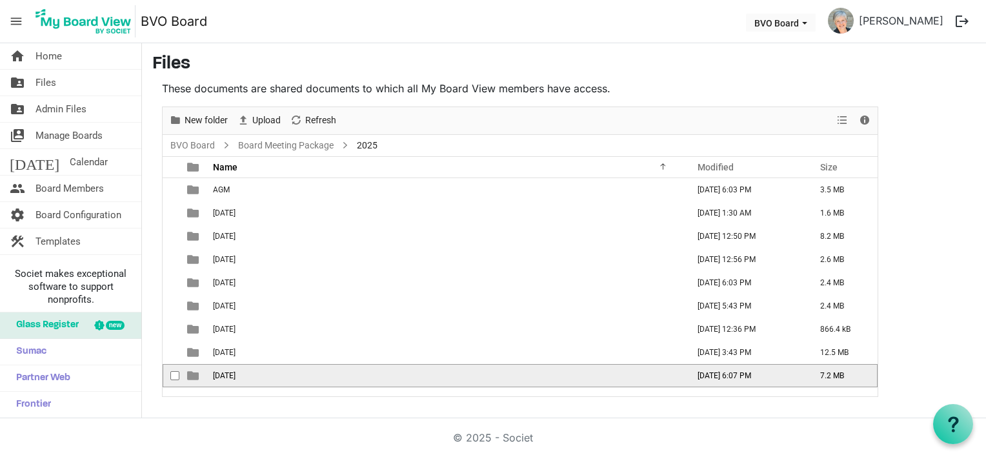
click at [232, 376] on span "September 25, 2025" at bounding box center [224, 375] width 23 height 9
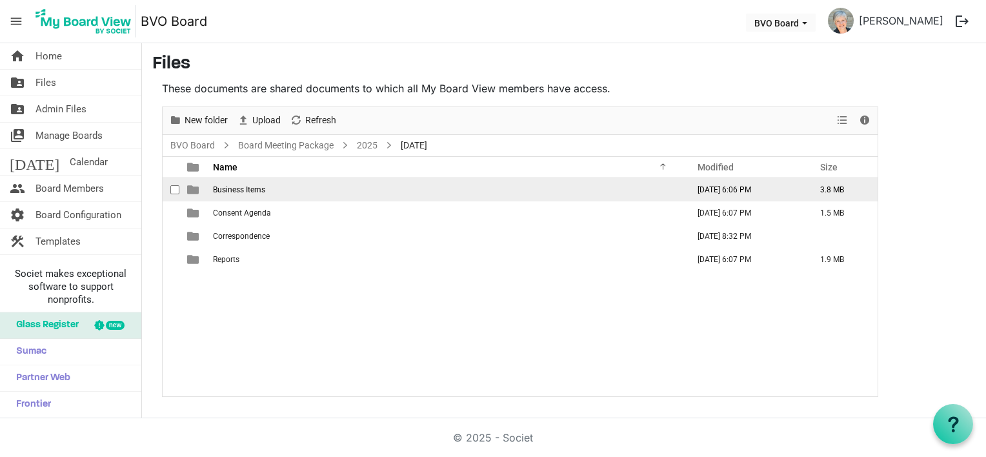
click at [239, 194] on td "Business Items" at bounding box center [446, 189] width 475 height 23
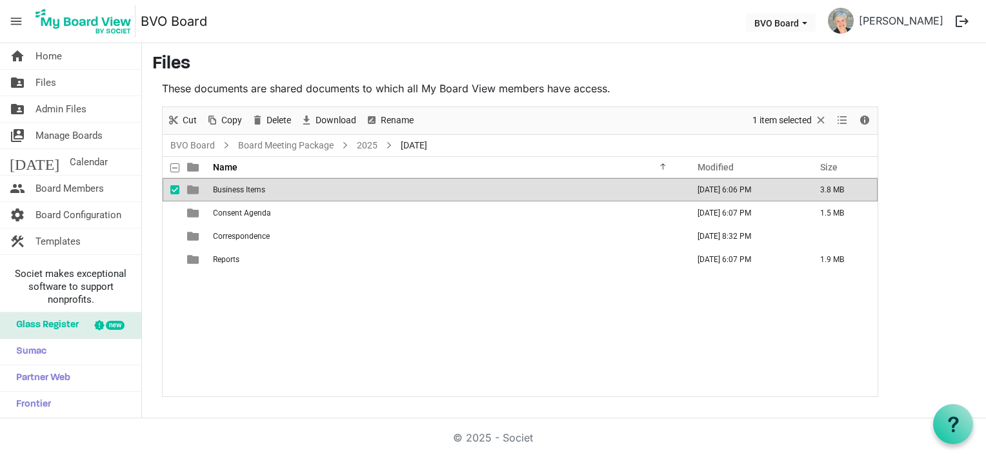
click at [239, 194] on td "Business Items" at bounding box center [446, 189] width 475 height 23
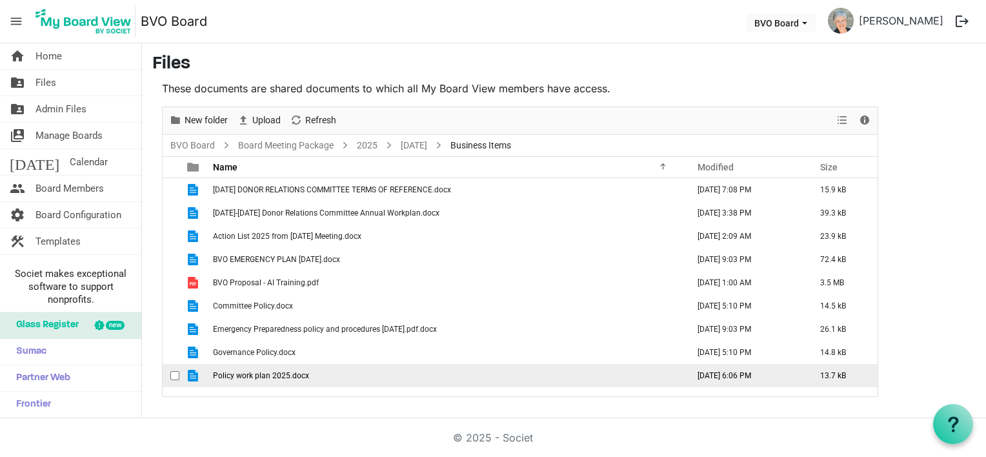
click at [263, 372] on span "Policy work plan 2025.docx" at bounding box center [261, 375] width 96 height 9
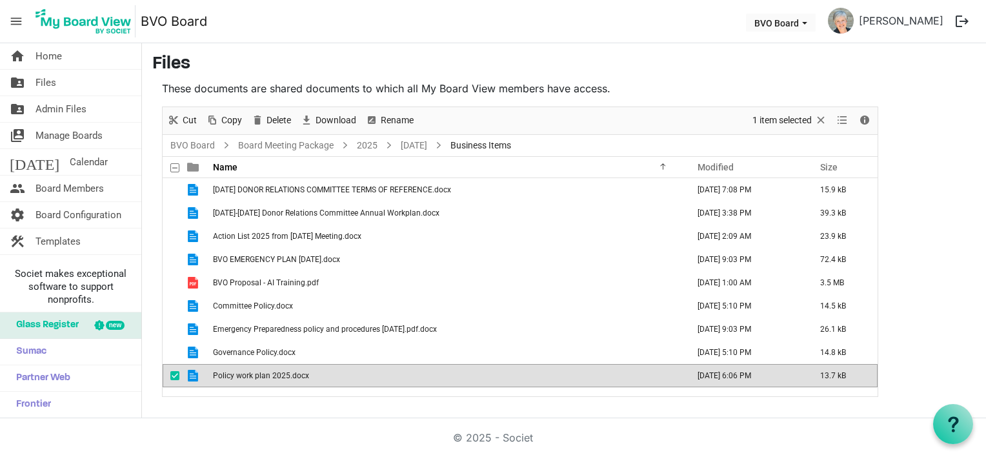
click at [263, 372] on span "Policy work plan 2025.docx" at bounding box center [261, 375] width 96 height 9
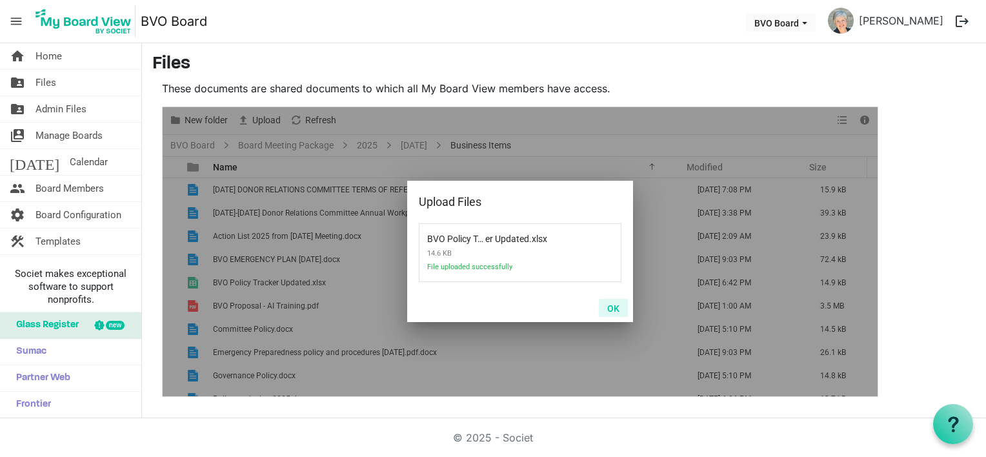
click at [610, 308] on button "OK" at bounding box center [613, 308] width 29 height 18
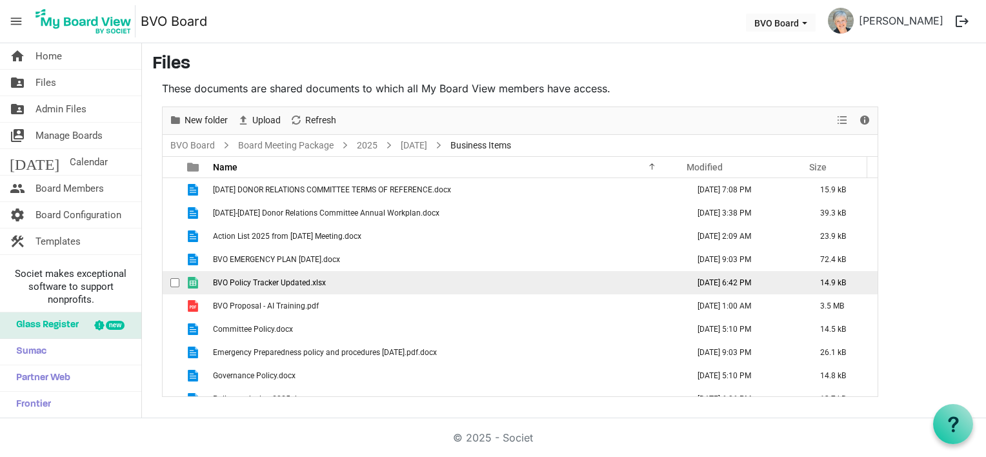
click at [292, 279] on span "BVO Policy Tracker Updated.xlsx" at bounding box center [269, 282] width 113 height 9
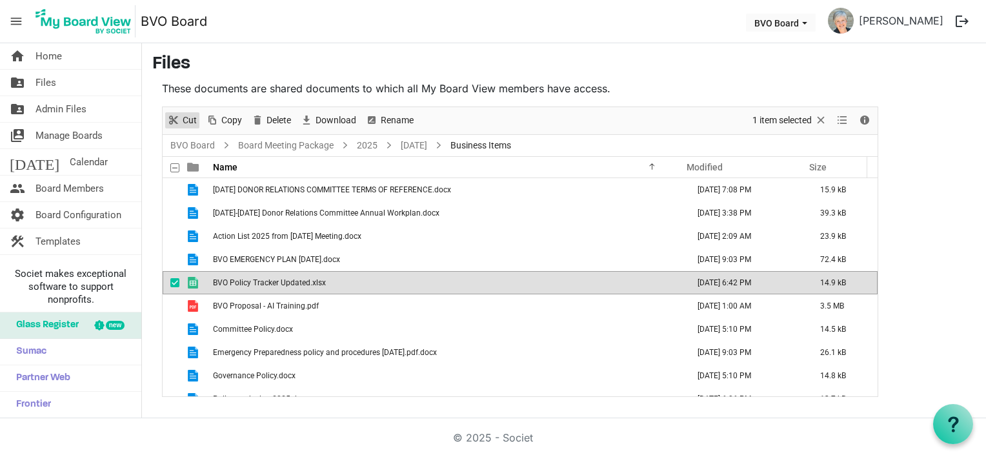
click at [176, 121] on span "Cut" at bounding box center [173, 120] width 15 height 16
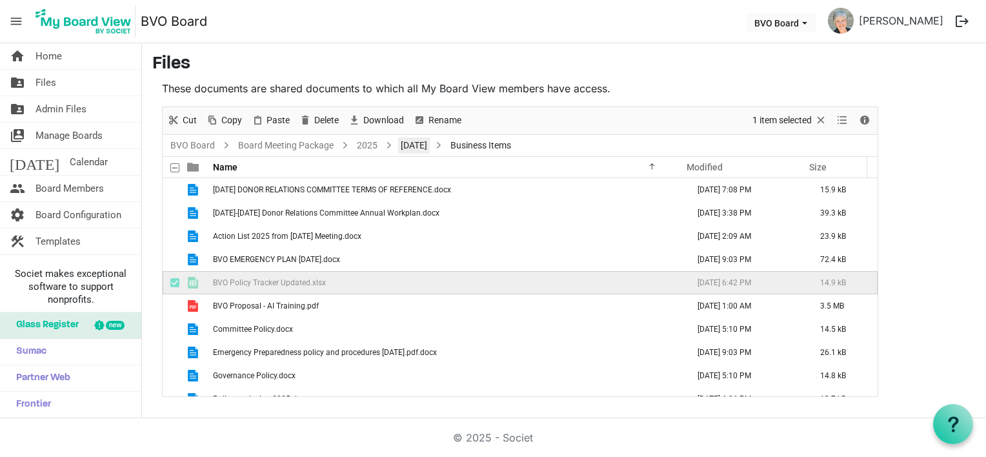
click at [423, 148] on link "September 25, 2025" at bounding box center [414, 145] width 32 height 16
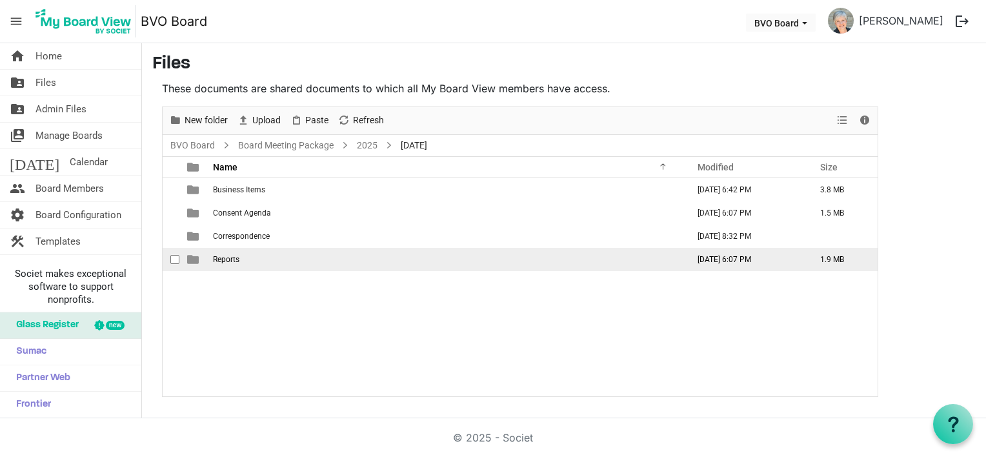
click at [247, 259] on td "Reports" at bounding box center [446, 259] width 475 height 23
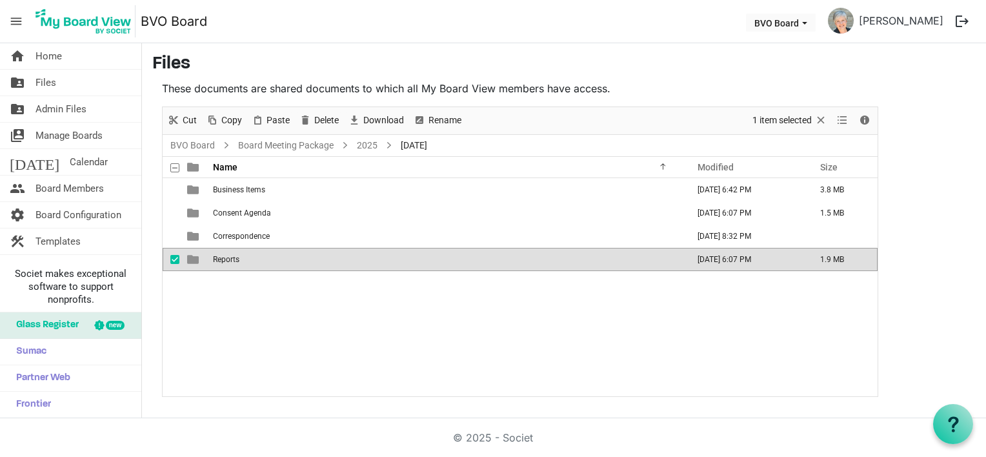
click at [247, 259] on td "Reports" at bounding box center [446, 259] width 475 height 23
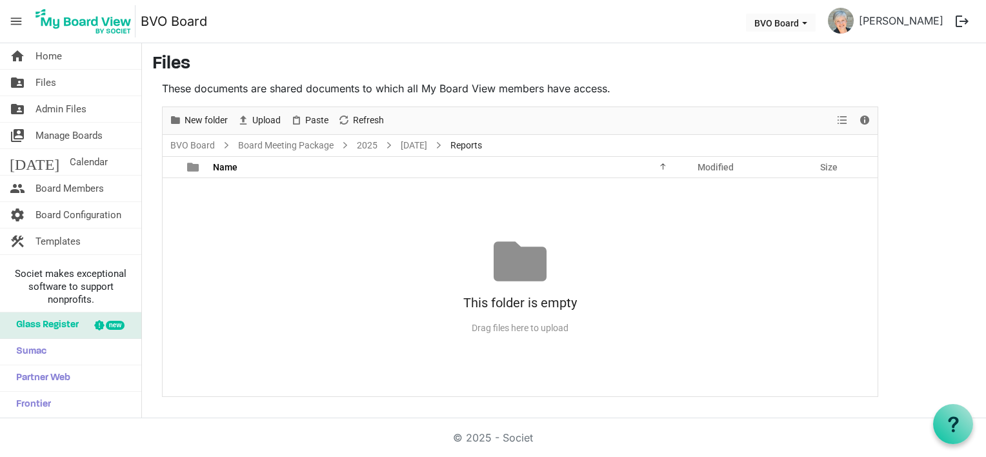
click at [231, 220] on div "No records to display This folder is empty Drag files here to upload" at bounding box center [520, 287] width 715 height 218
click at [326, 120] on span "Paste" at bounding box center [317, 120] width 26 height 16
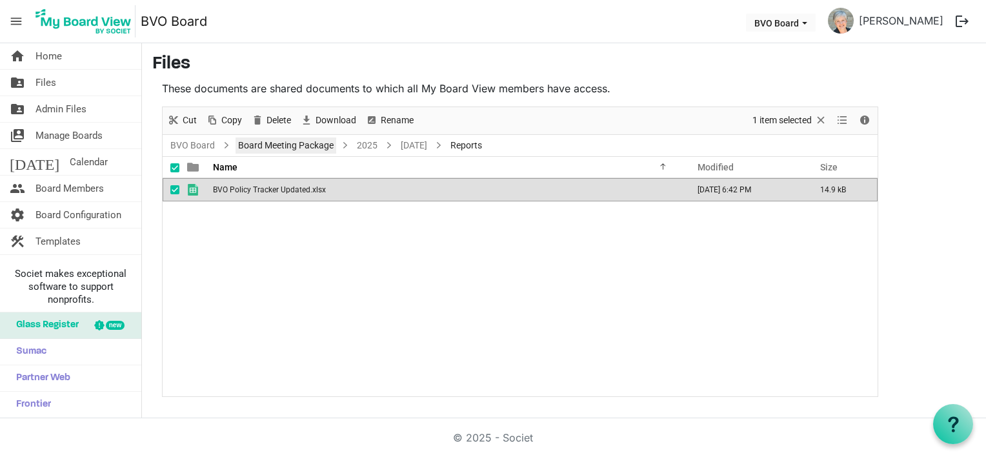
click at [284, 148] on link "Board Meeting Package" at bounding box center [286, 145] width 101 height 16
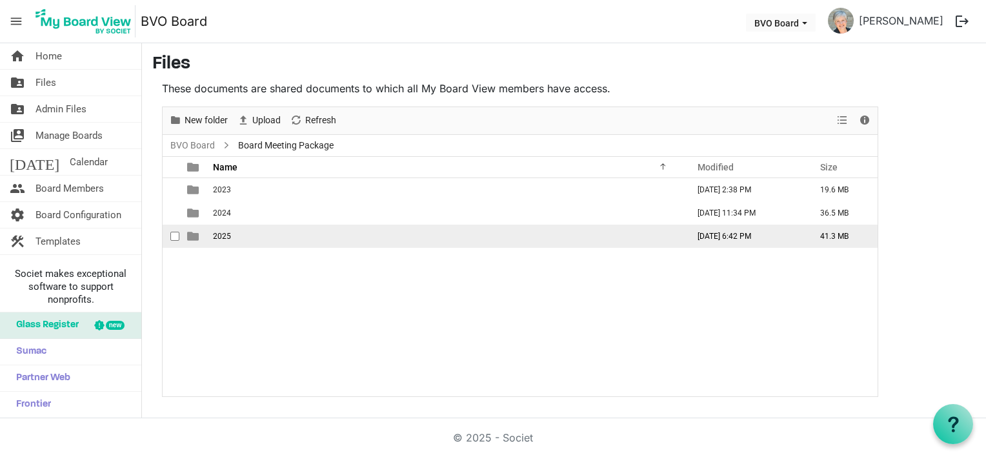
click at [222, 232] on span "2025" at bounding box center [222, 236] width 18 height 9
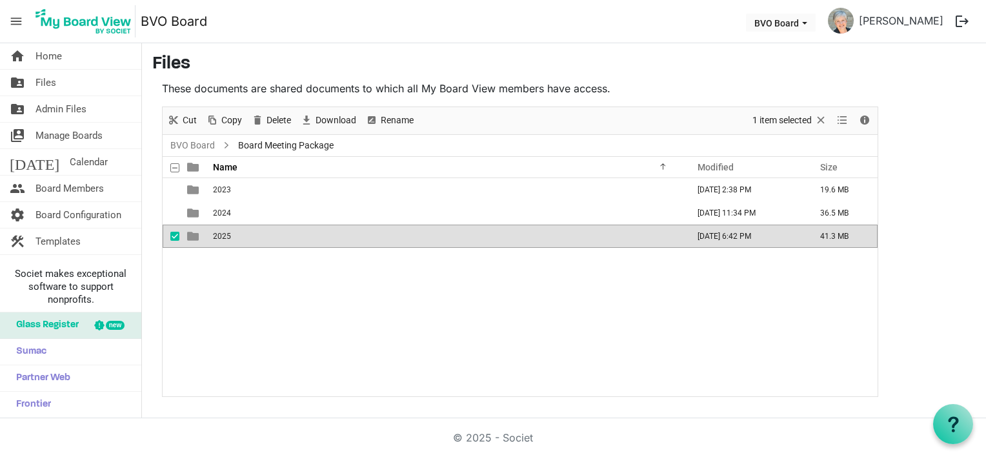
click at [222, 232] on span "2025" at bounding box center [222, 236] width 18 height 9
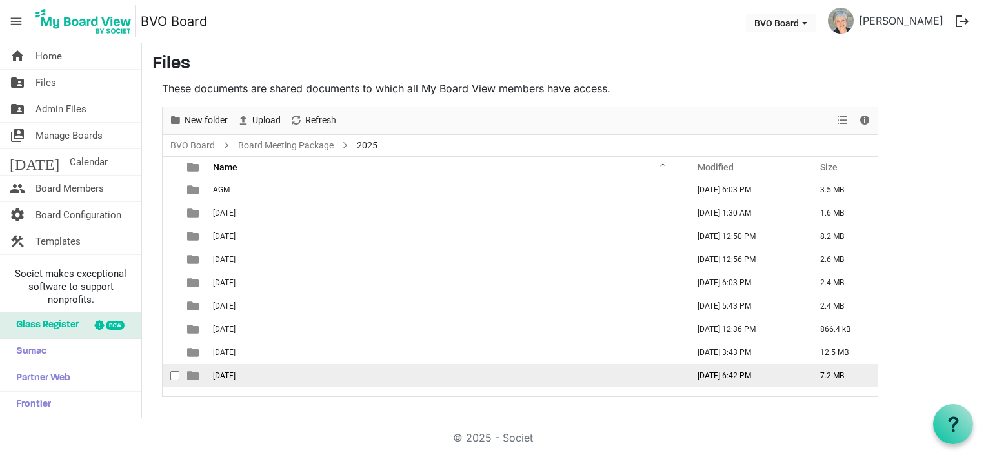
click at [236, 372] on span "September 25, 2025" at bounding box center [224, 375] width 23 height 9
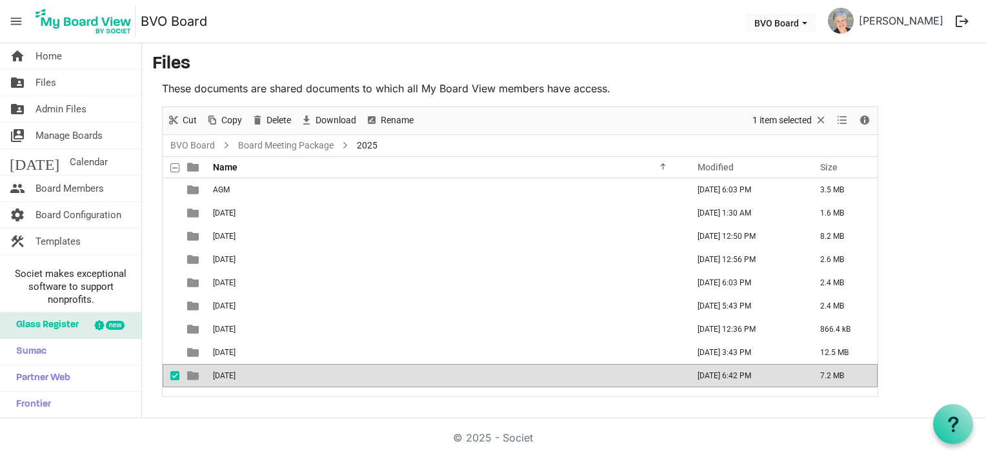
click at [236, 372] on span "September 25, 2025" at bounding box center [224, 375] width 23 height 9
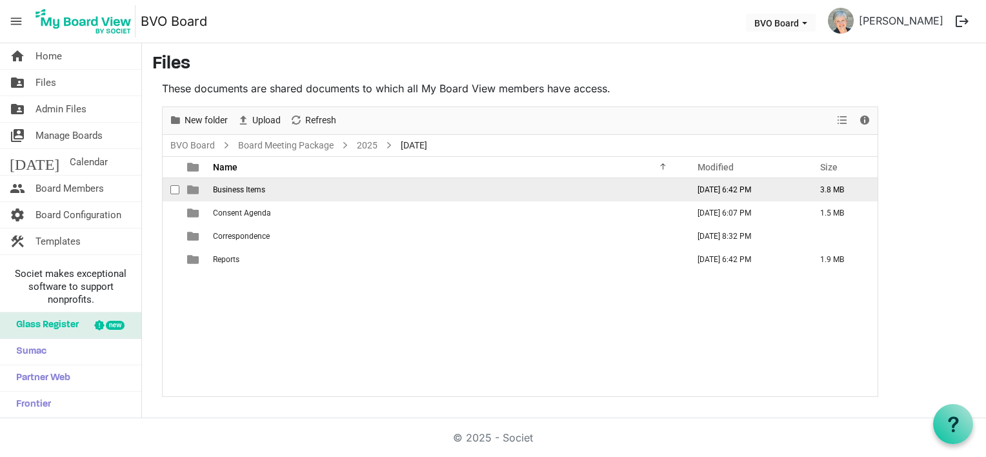
click at [255, 188] on span "Business Items" at bounding box center [239, 189] width 52 height 9
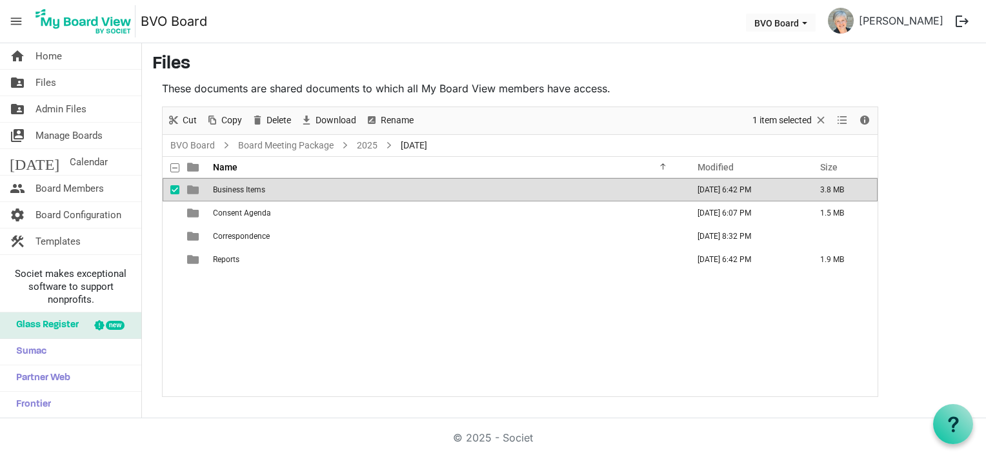
click at [255, 188] on span "Business Items" at bounding box center [239, 189] width 52 height 9
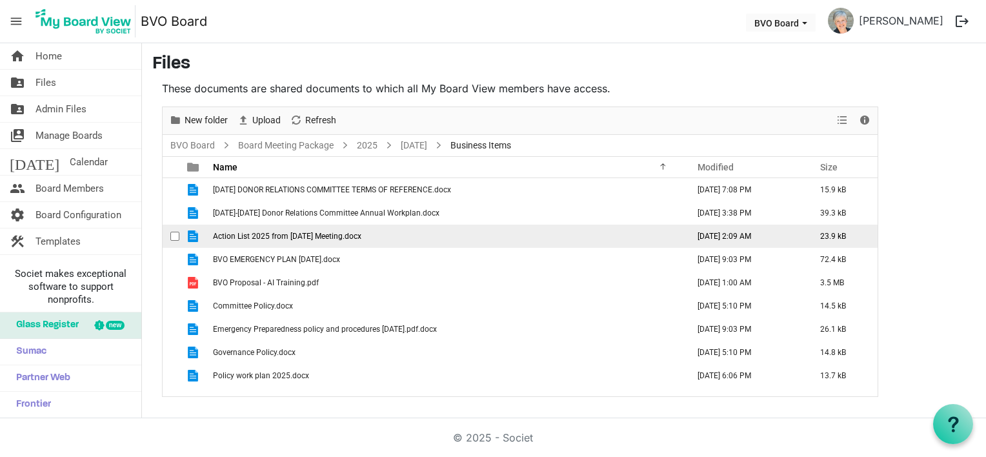
click at [437, 237] on td "Action List 2025 from August 28, 2025 Meeting.docx" at bounding box center [446, 236] width 475 height 23
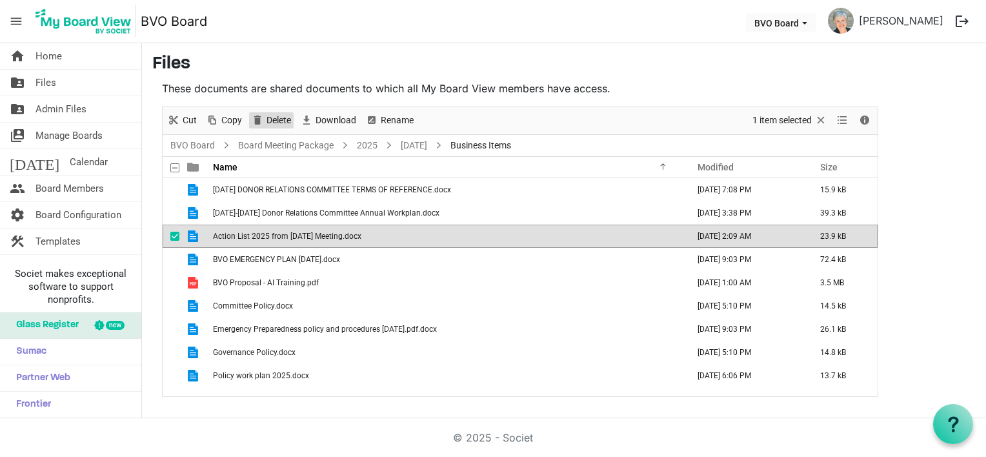
click at [272, 120] on span "Delete" at bounding box center [278, 120] width 27 height 16
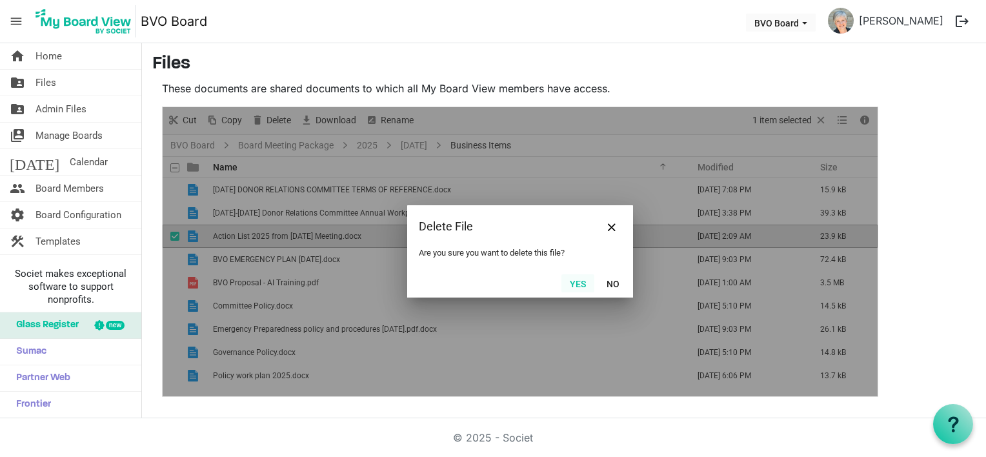
click at [575, 279] on button "Yes" at bounding box center [577, 283] width 33 height 18
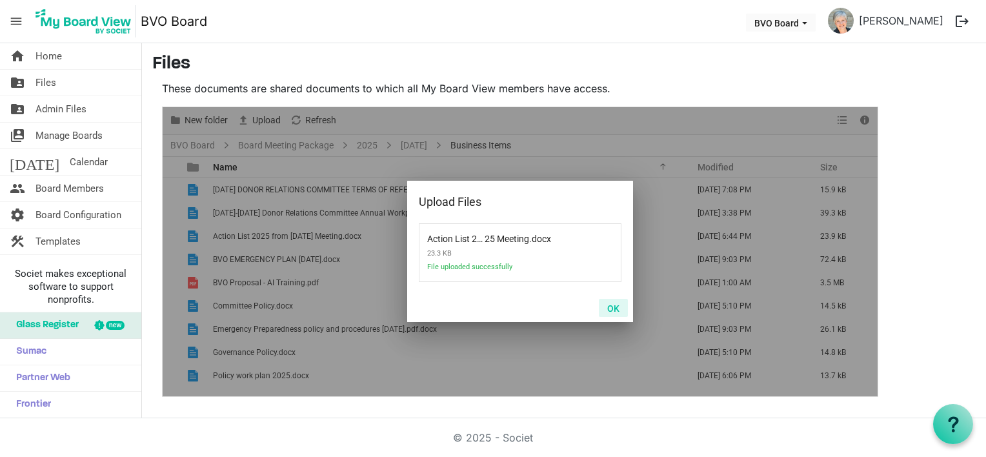
click at [612, 311] on button "OK" at bounding box center [613, 308] width 29 height 18
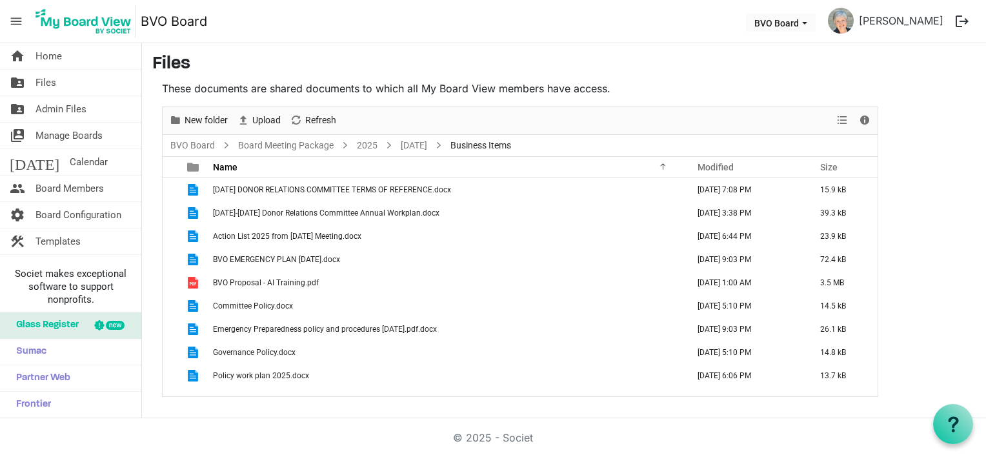
click at [13, 20] on span "menu" at bounding box center [16, 21] width 25 height 25
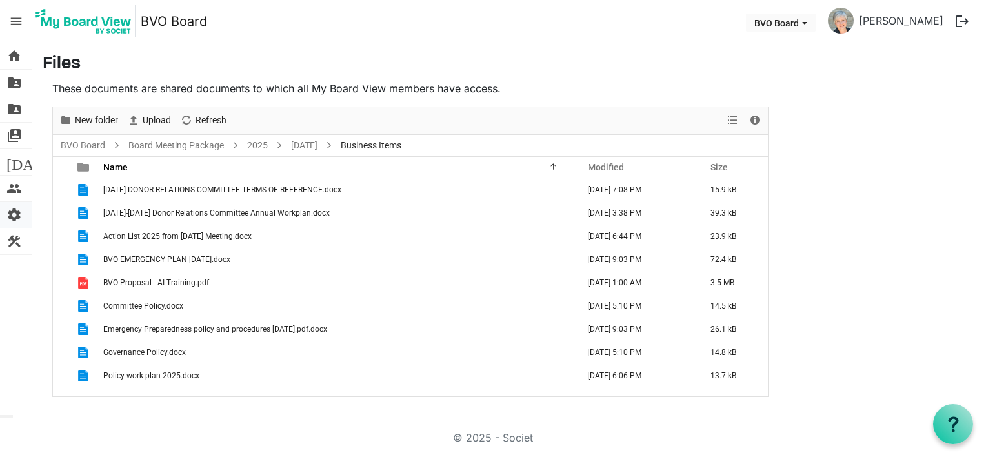
click at [13, 216] on span "settings" at bounding box center [13, 215] width 15 height 26
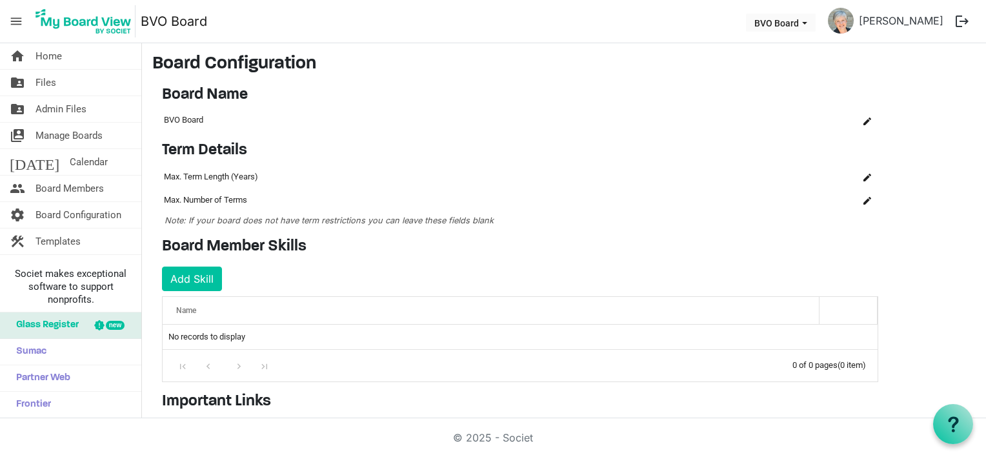
click at [15, 19] on span "menu" at bounding box center [16, 21] width 25 height 25
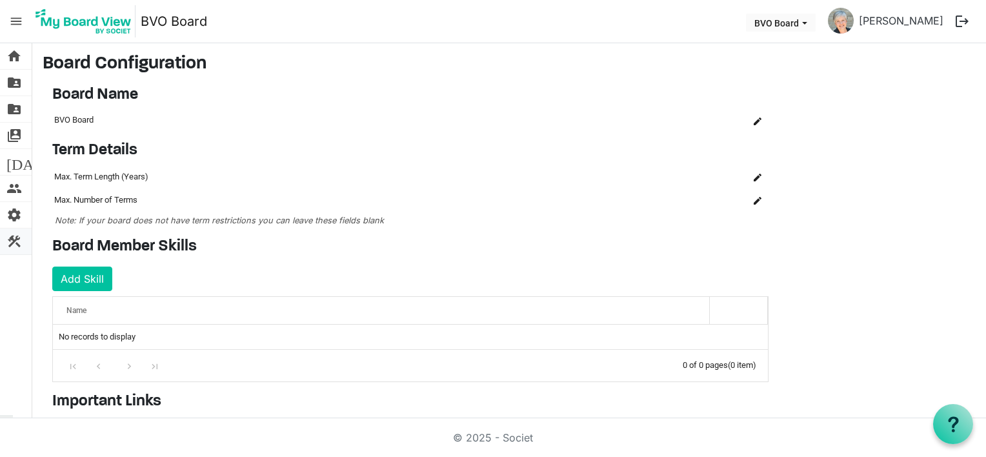
click at [14, 241] on span "construction" at bounding box center [13, 241] width 15 height 26
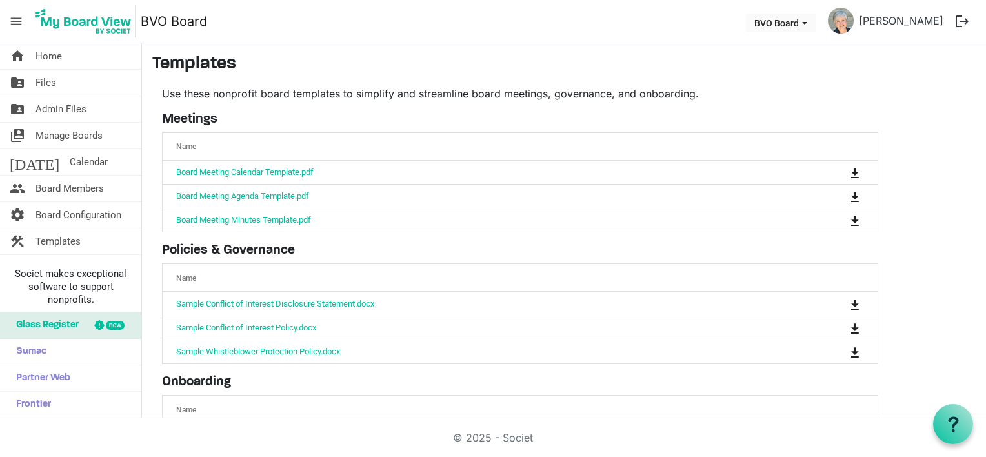
click at [10, 14] on span "menu" at bounding box center [16, 21] width 25 height 25
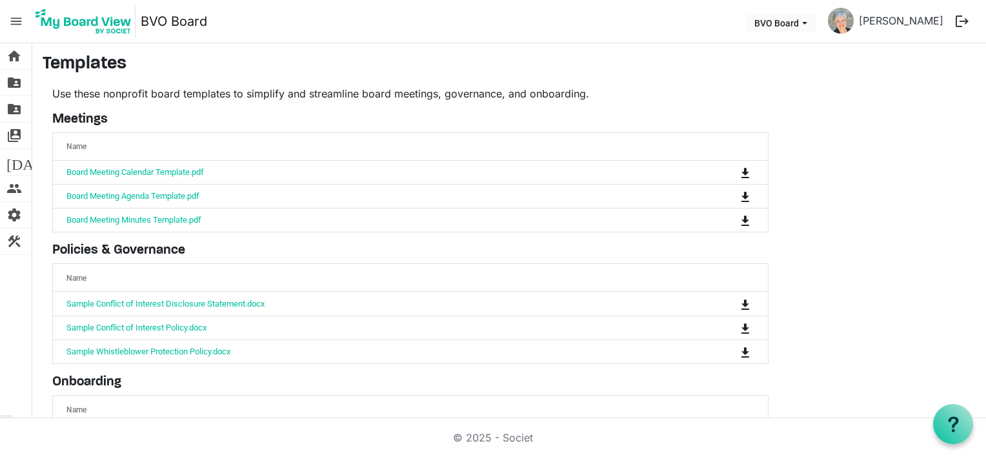
click at [15, 16] on span "menu" at bounding box center [16, 21] width 25 height 25
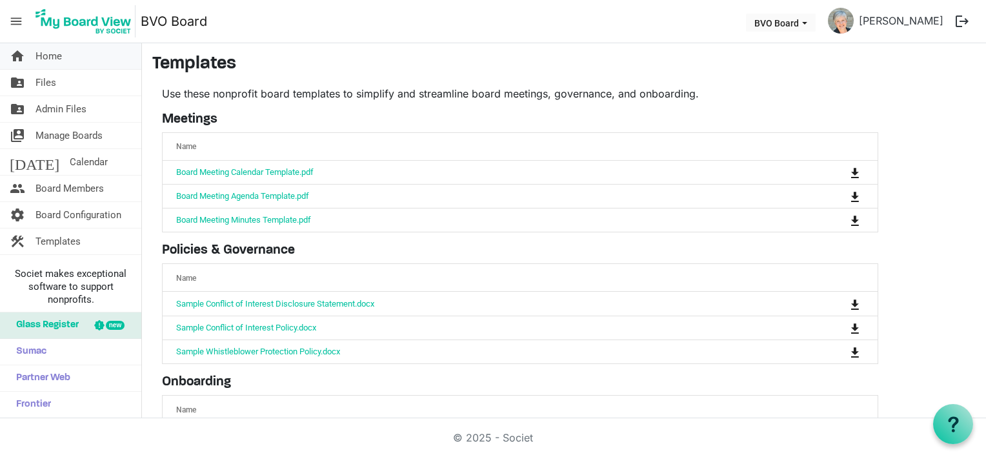
click at [50, 55] on span "Home" at bounding box center [48, 56] width 26 height 26
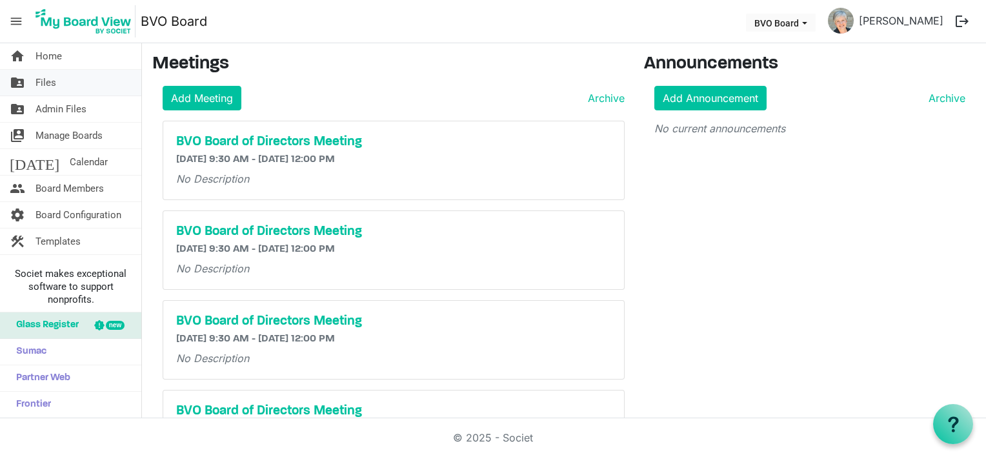
click at [45, 85] on span "Files" at bounding box center [45, 83] width 21 height 26
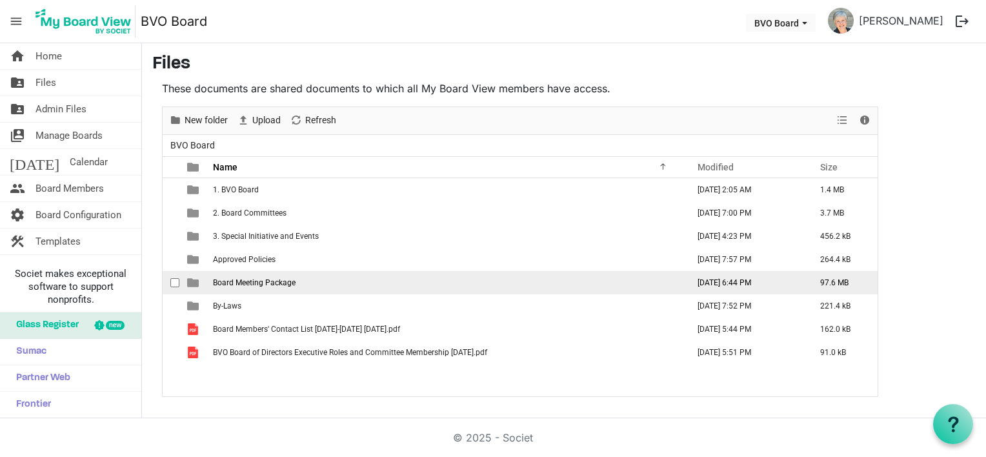
click at [312, 285] on td "Board Meeting Package" at bounding box center [446, 282] width 475 height 23
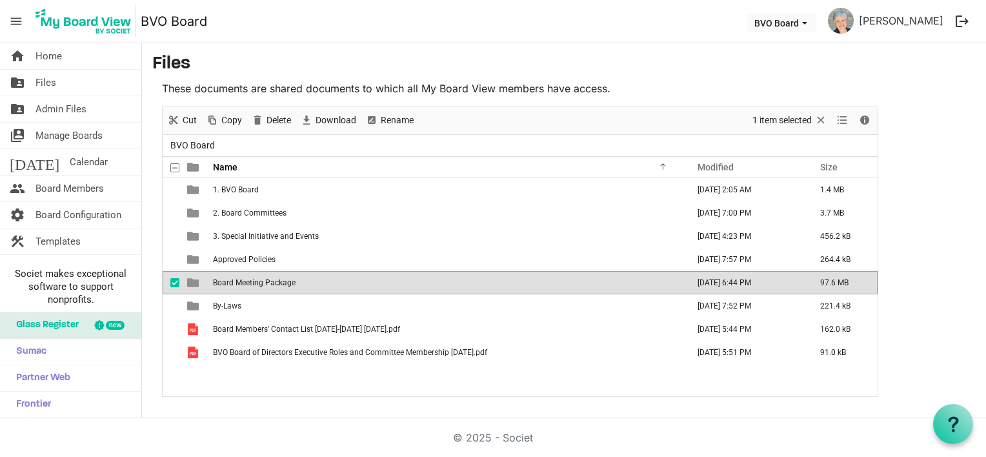
click at [312, 285] on td "Board Meeting Package" at bounding box center [446, 282] width 475 height 23
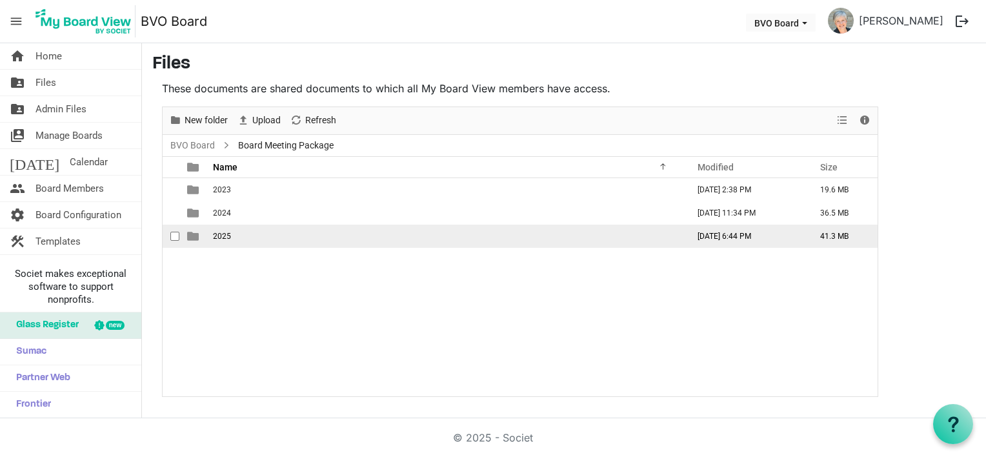
click at [285, 228] on td "2025" at bounding box center [446, 236] width 475 height 23
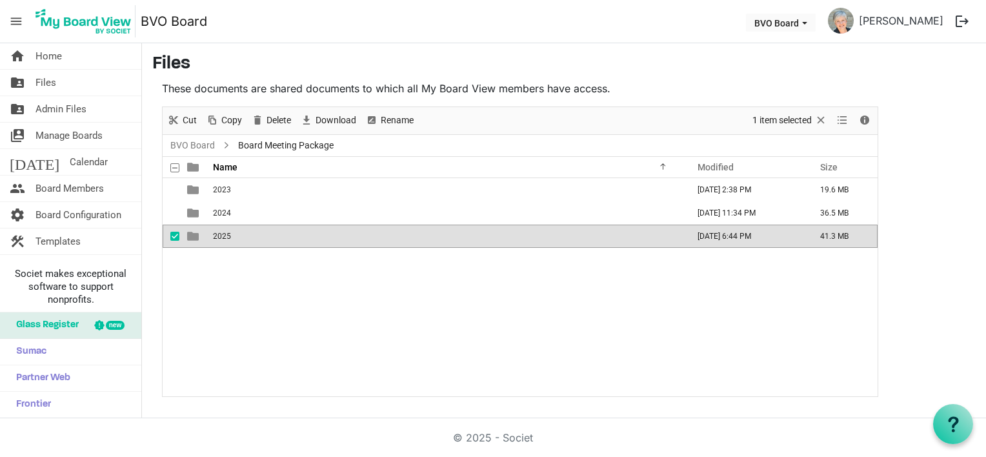
click at [285, 228] on td "2025" at bounding box center [446, 236] width 475 height 23
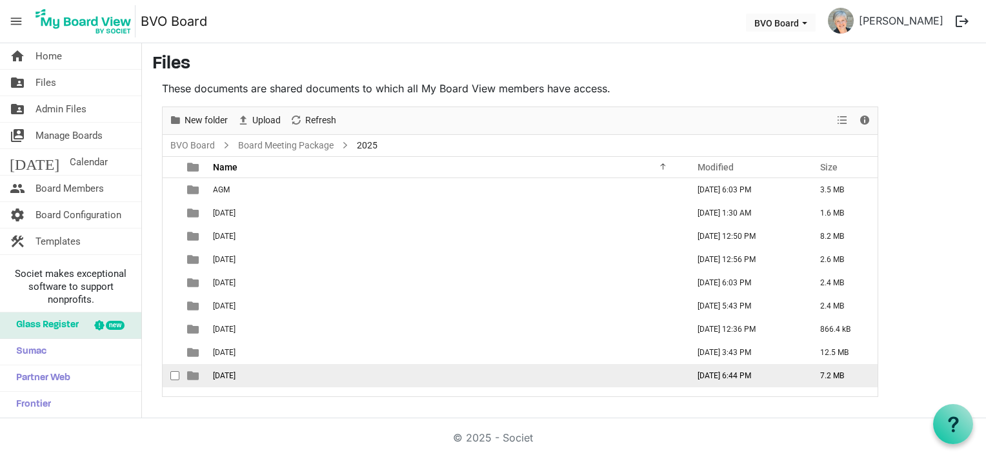
click at [236, 372] on span "September 25, 2025" at bounding box center [224, 375] width 23 height 9
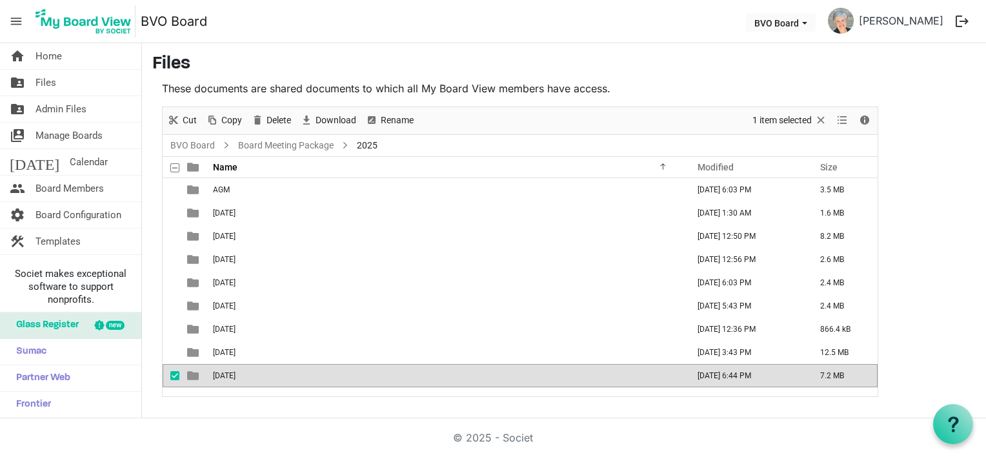
click at [236, 372] on span "September 25, 2025" at bounding box center [224, 375] width 23 height 9
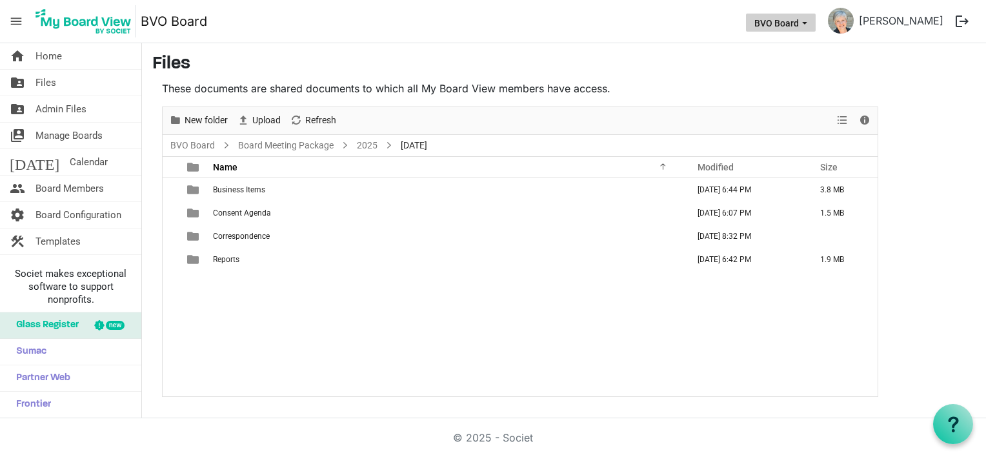
click at [816, 24] on button "BVO Board" at bounding box center [781, 23] width 70 height 18
click at [816, 19] on button "BVO Board" at bounding box center [781, 23] width 70 height 18
click at [964, 20] on button "logout" at bounding box center [961, 21] width 27 height 27
